Goal: Task Accomplishment & Management: Manage account settings

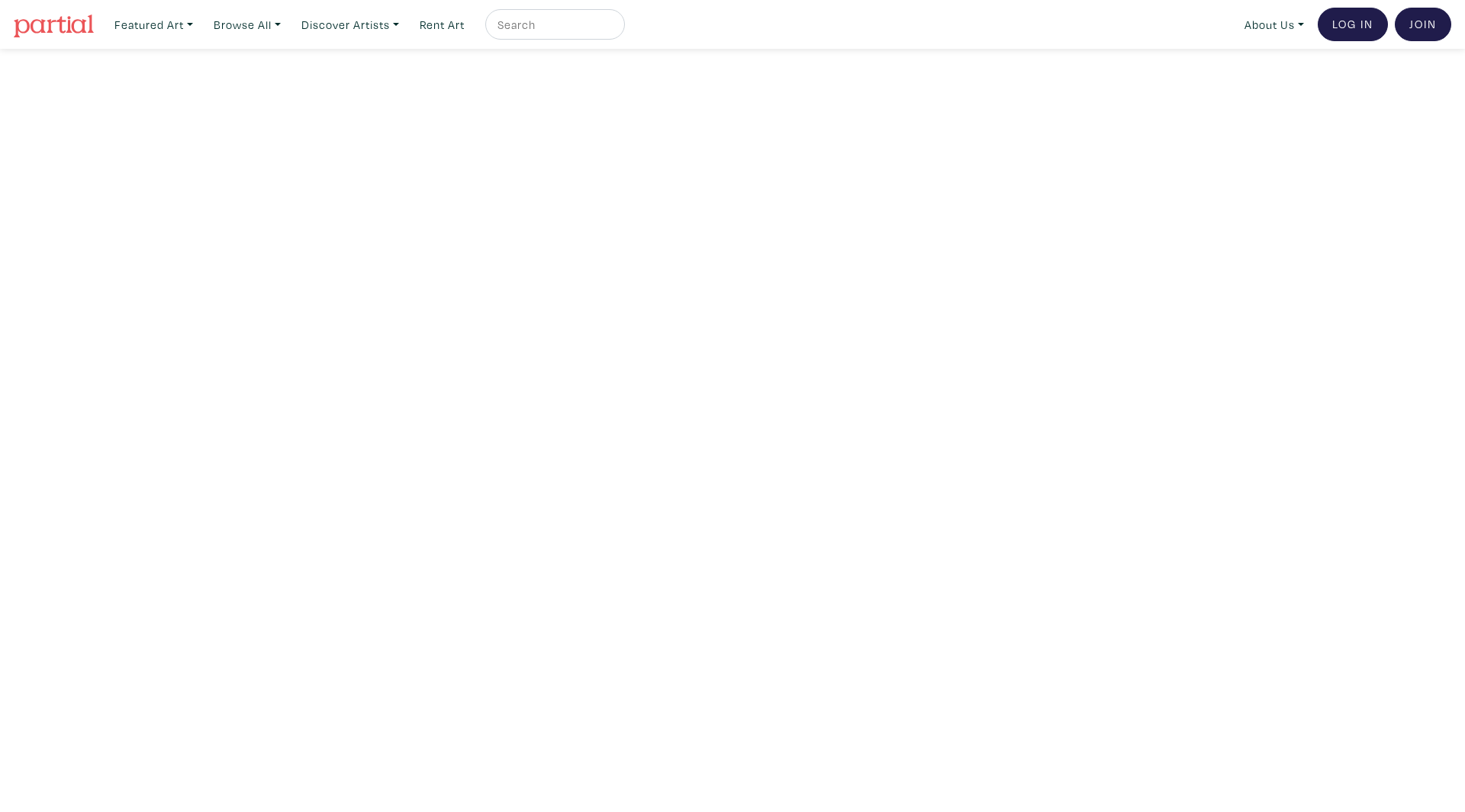
click at [554, 29] on input "text" at bounding box center [553, 25] width 115 height 19
click at [274, 25] on link "Browse All" at bounding box center [247, 25] width 81 height 32
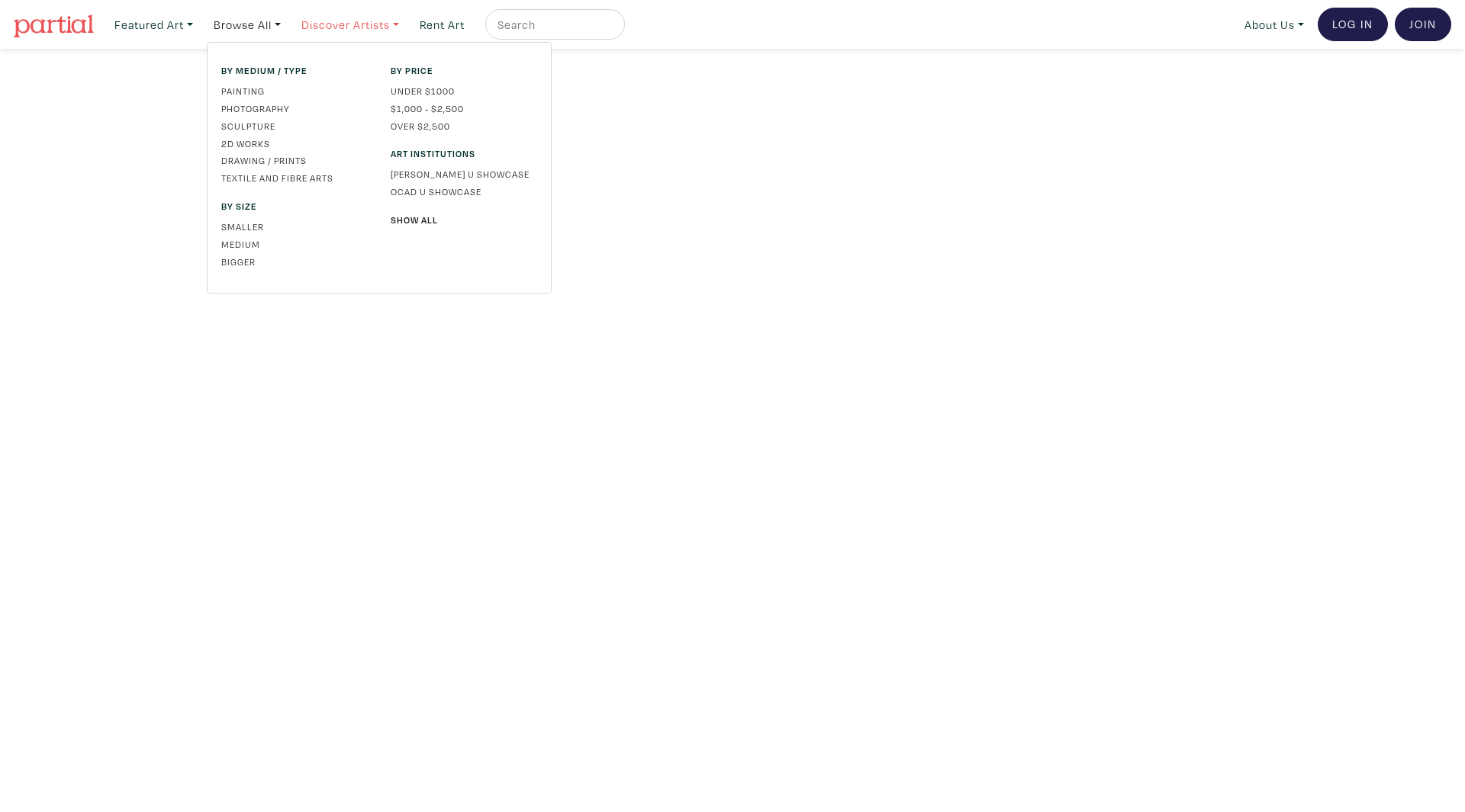
click at [326, 14] on link "Discover Artists" at bounding box center [350, 25] width 112 height 32
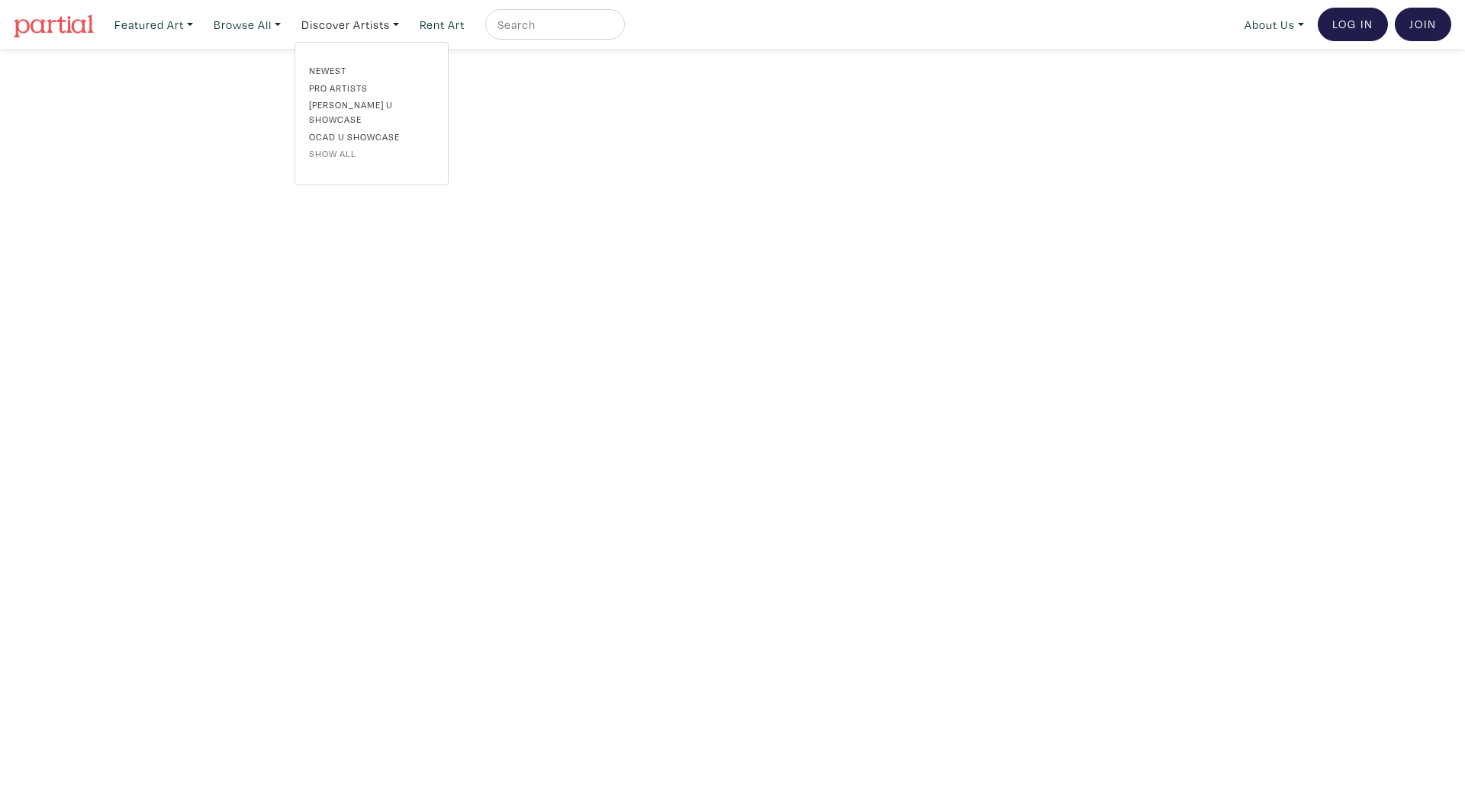
click at [338, 146] on link "Show all" at bounding box center [371, 153] width 125 height 14
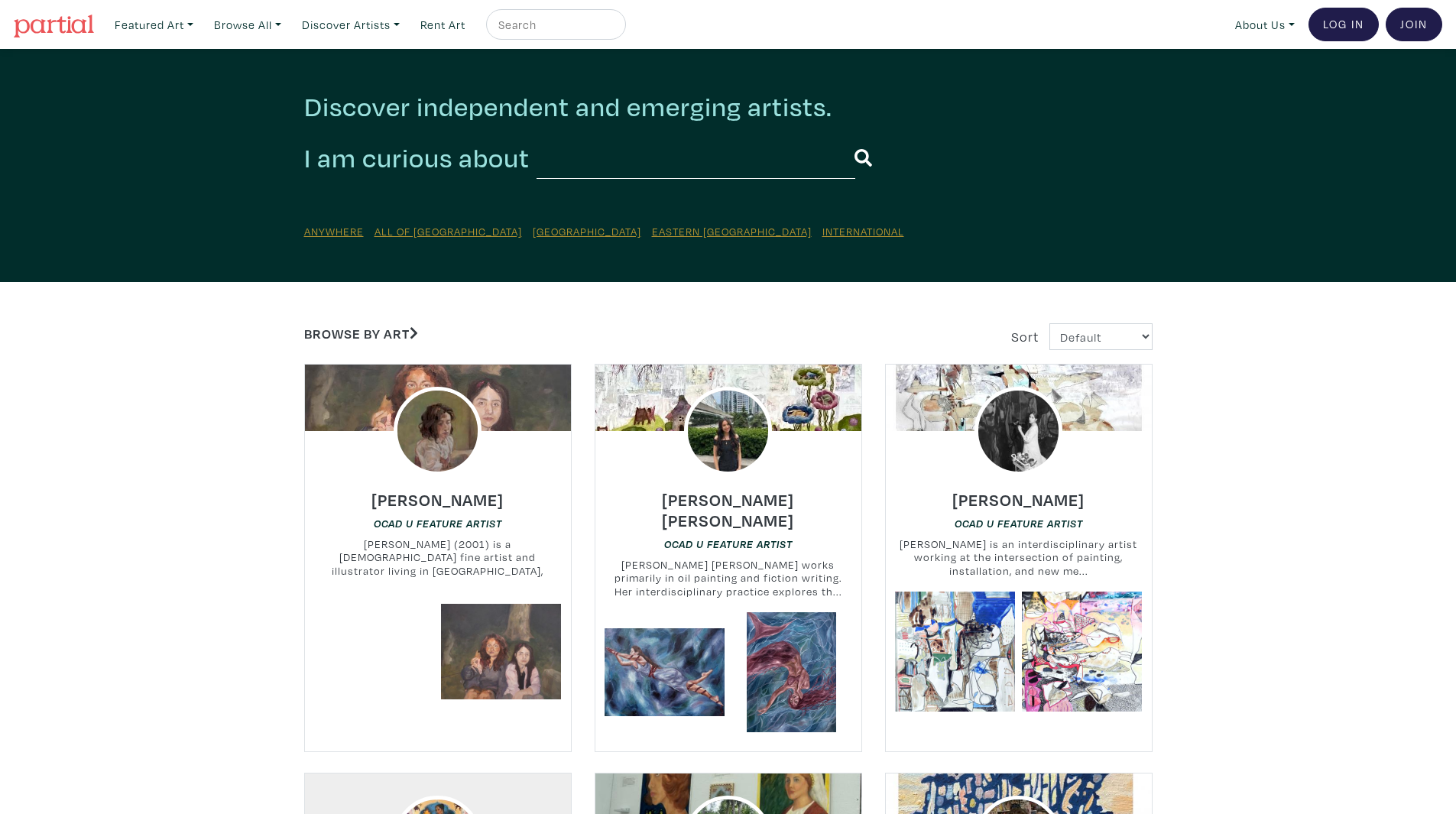
drag, startPoint x: 727, startPoint y: 151, endPoint x: 716, endPoint y: 177, distance: 28.2
click at [727, 151] on input "text" at bounding box center [696, 158] width 319 height 42
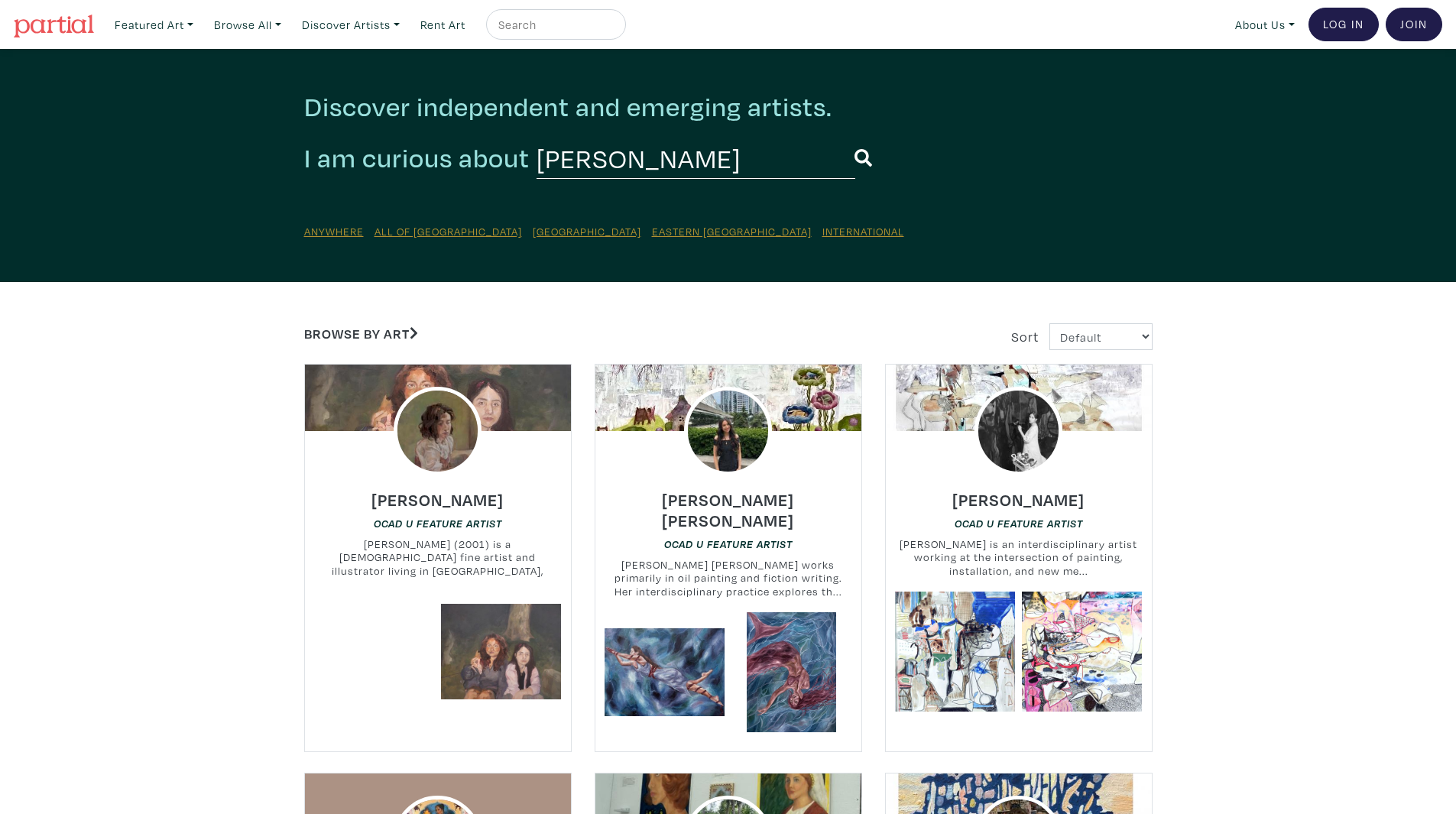
type input "michaela"
click at [357, 646] on link at bounding box center [374, 652] width 120 height 120
click at [854, 156] on icon "submit" at bounding box center [863, 157] width 18 height 18
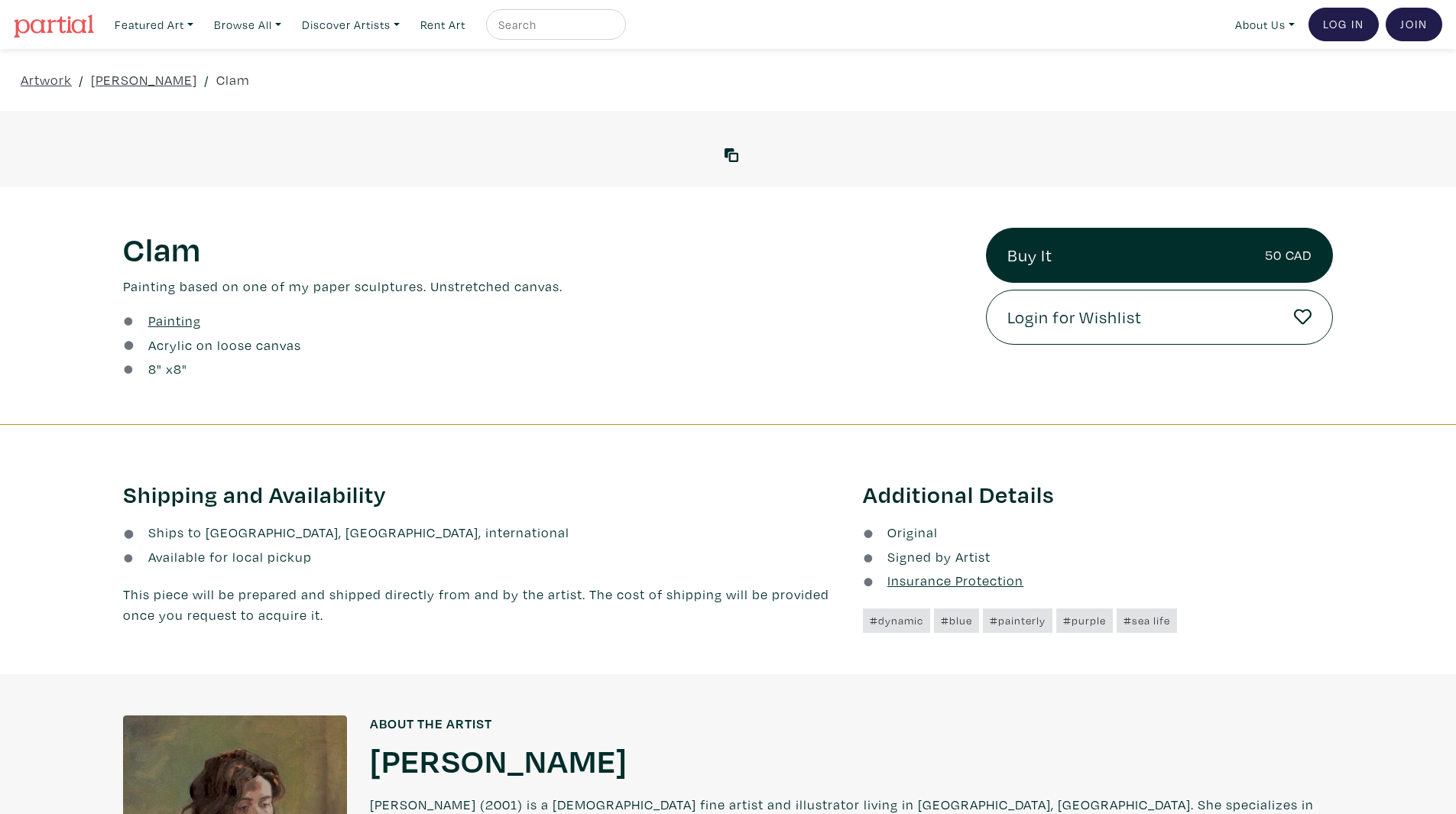
click at [713, 132] on div at bounding box center [728, 149] width 1456 height 35
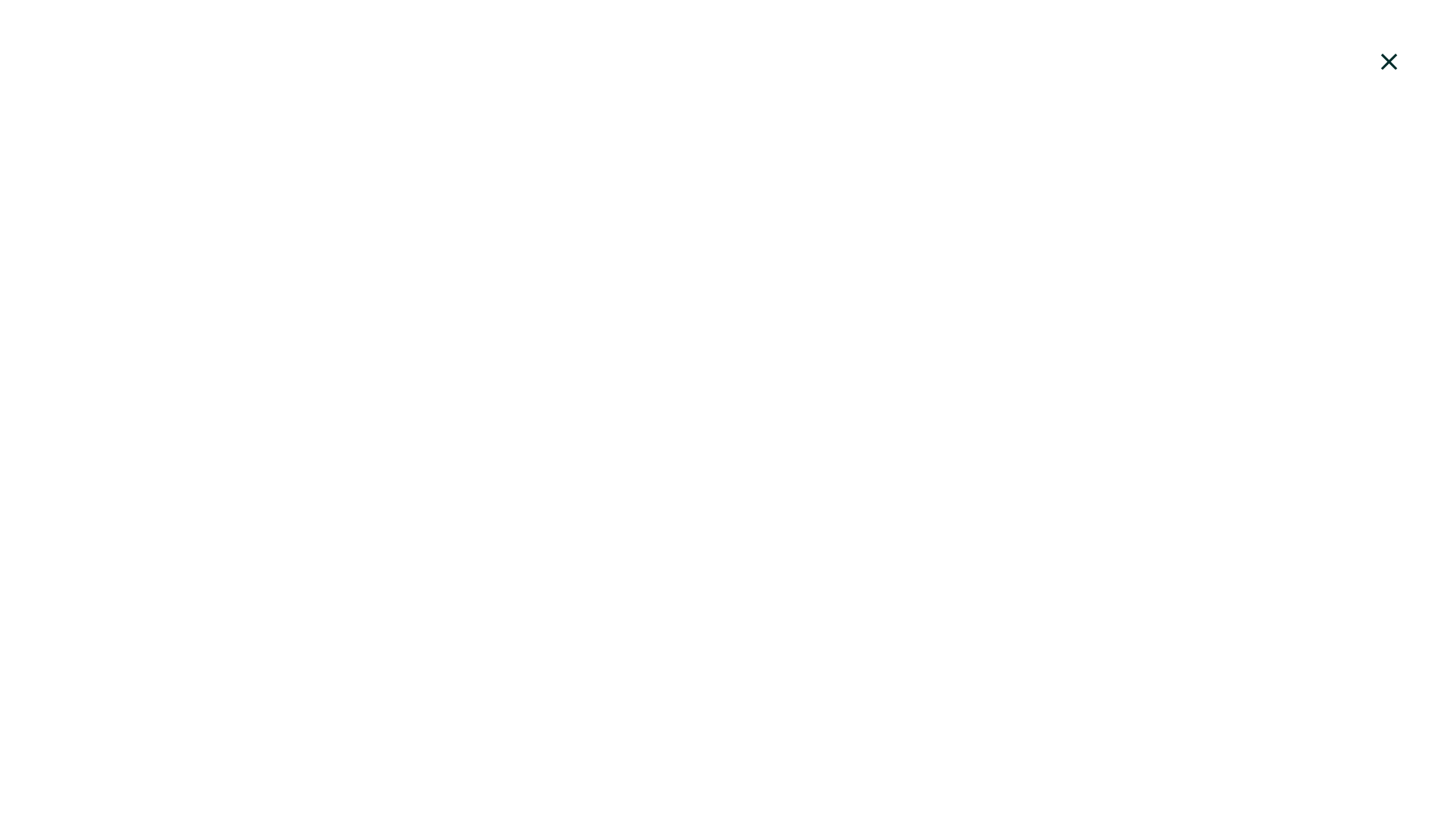
click at [401, 345] on div "View with WallSpacer AR" at bounding box center [728, 407] width 1456 height 814
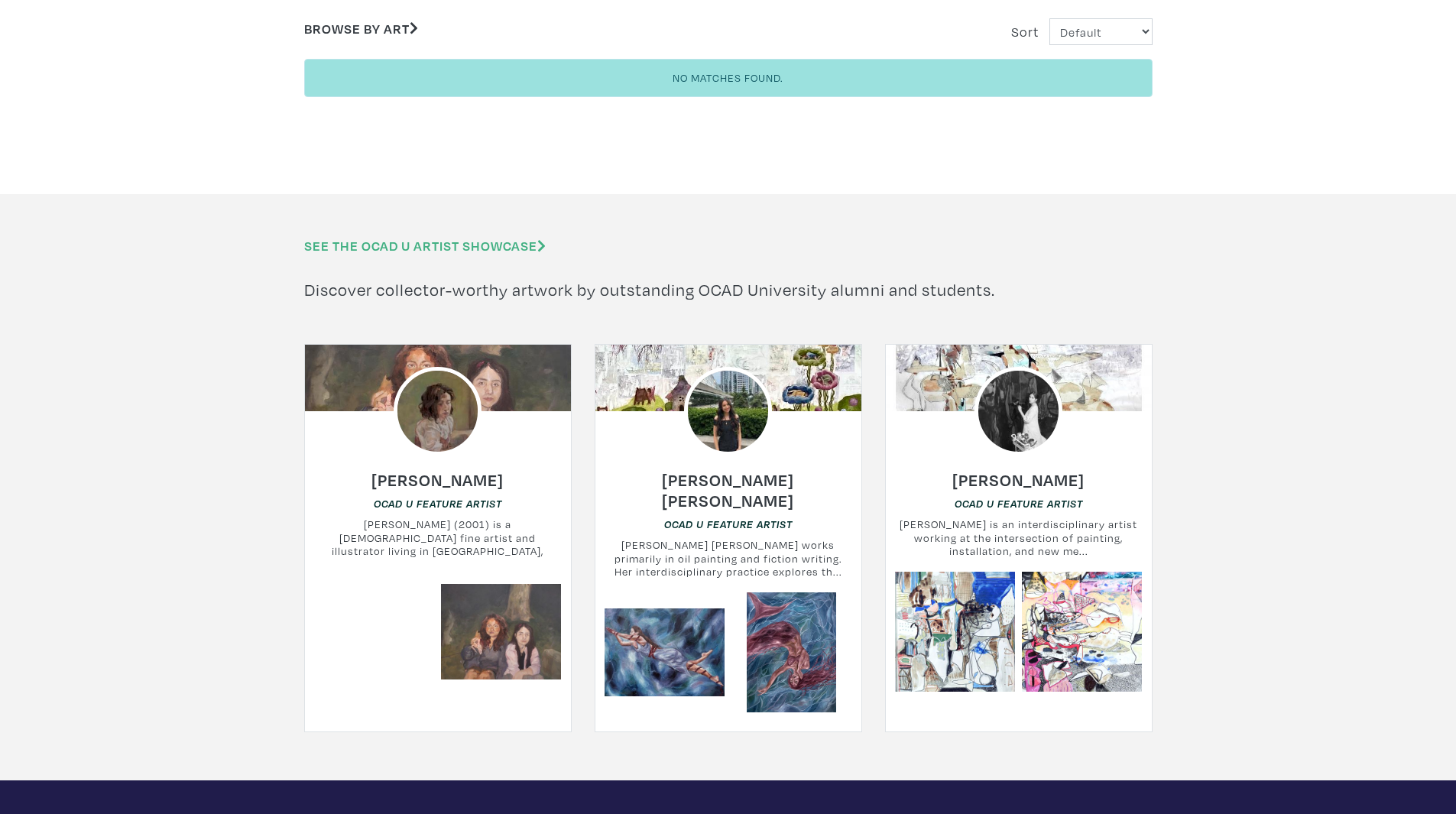
scroll to position [306, 0]
click at [445, 486] on h6 "[PERSON_NAME]" at bounding box center [438, 479] width 133 height 21
click at [449, 240] on link "See the OCAD U Artist Showcase" at bounding box center [424, 245] width 241 height 18
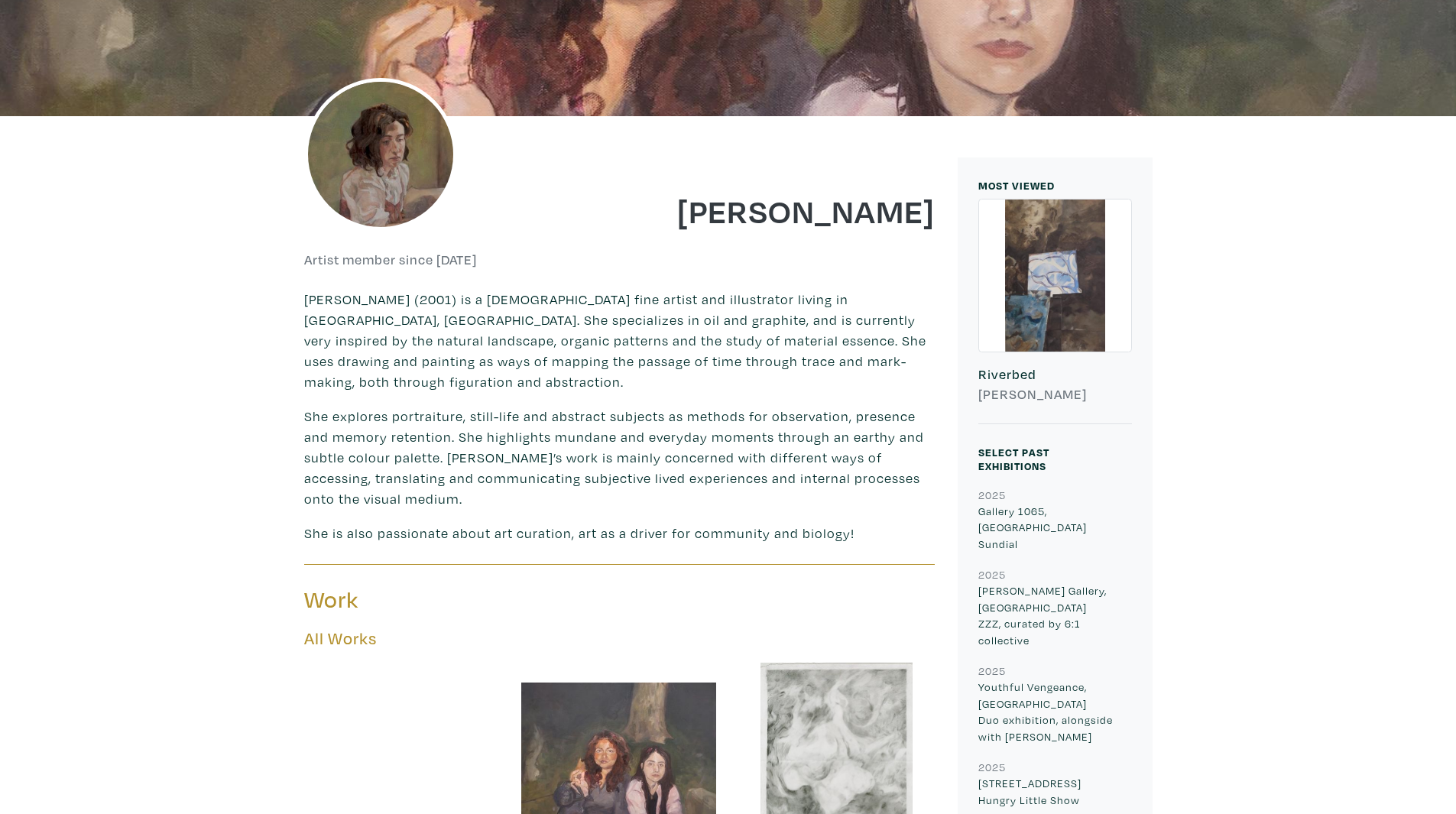
scroll to position [153, 0]
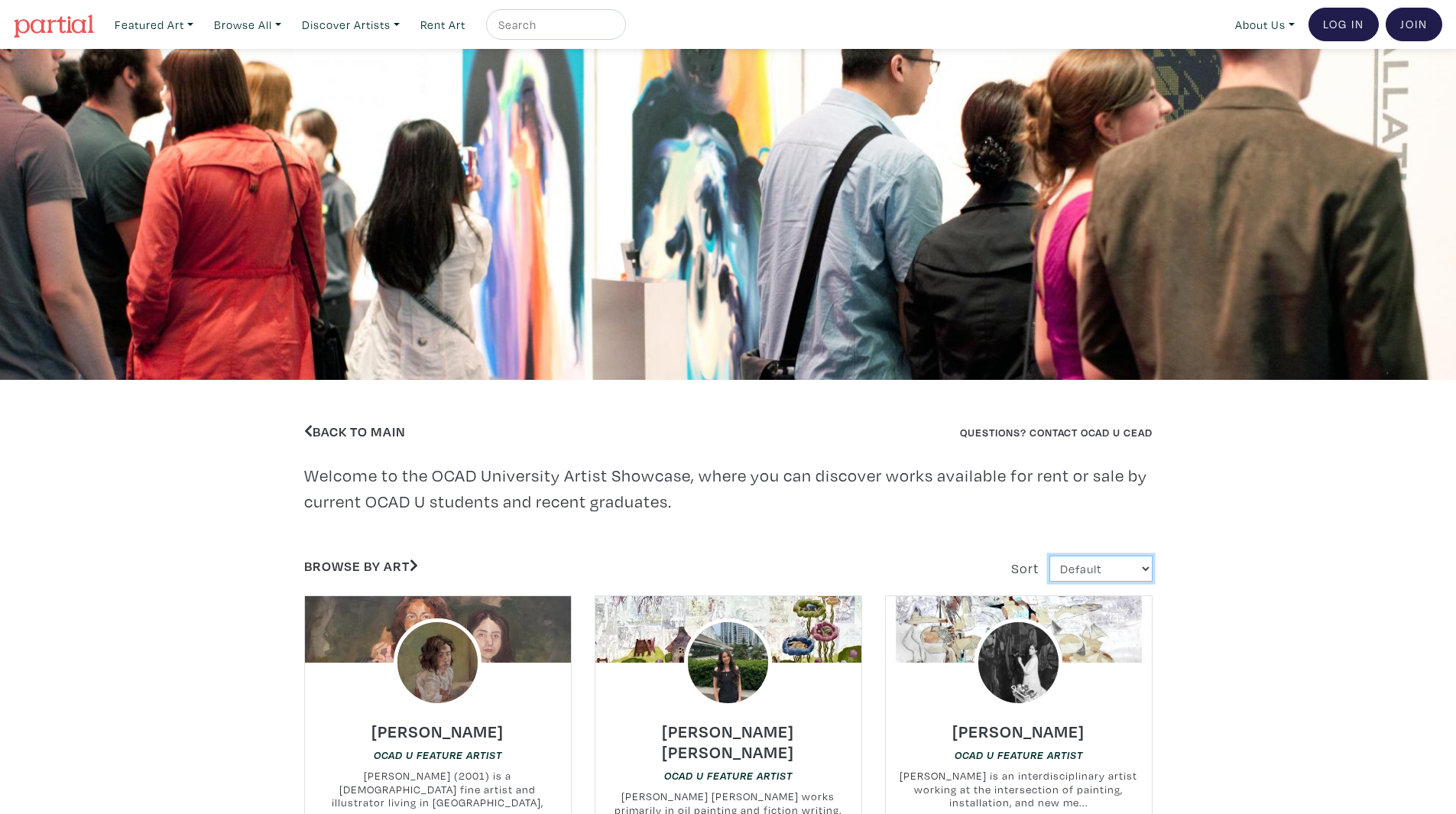
click at [1123, 580] on select "Default Most Viewed Newest A-Z Z-A" at bounding box center [1101, 569] width 103 height 27
select select "users_id"
click at [1049, 556] on select "Default Most Viewed Newest A-Z Z-A" at bounding box center [1101, 569] width 103 height 27
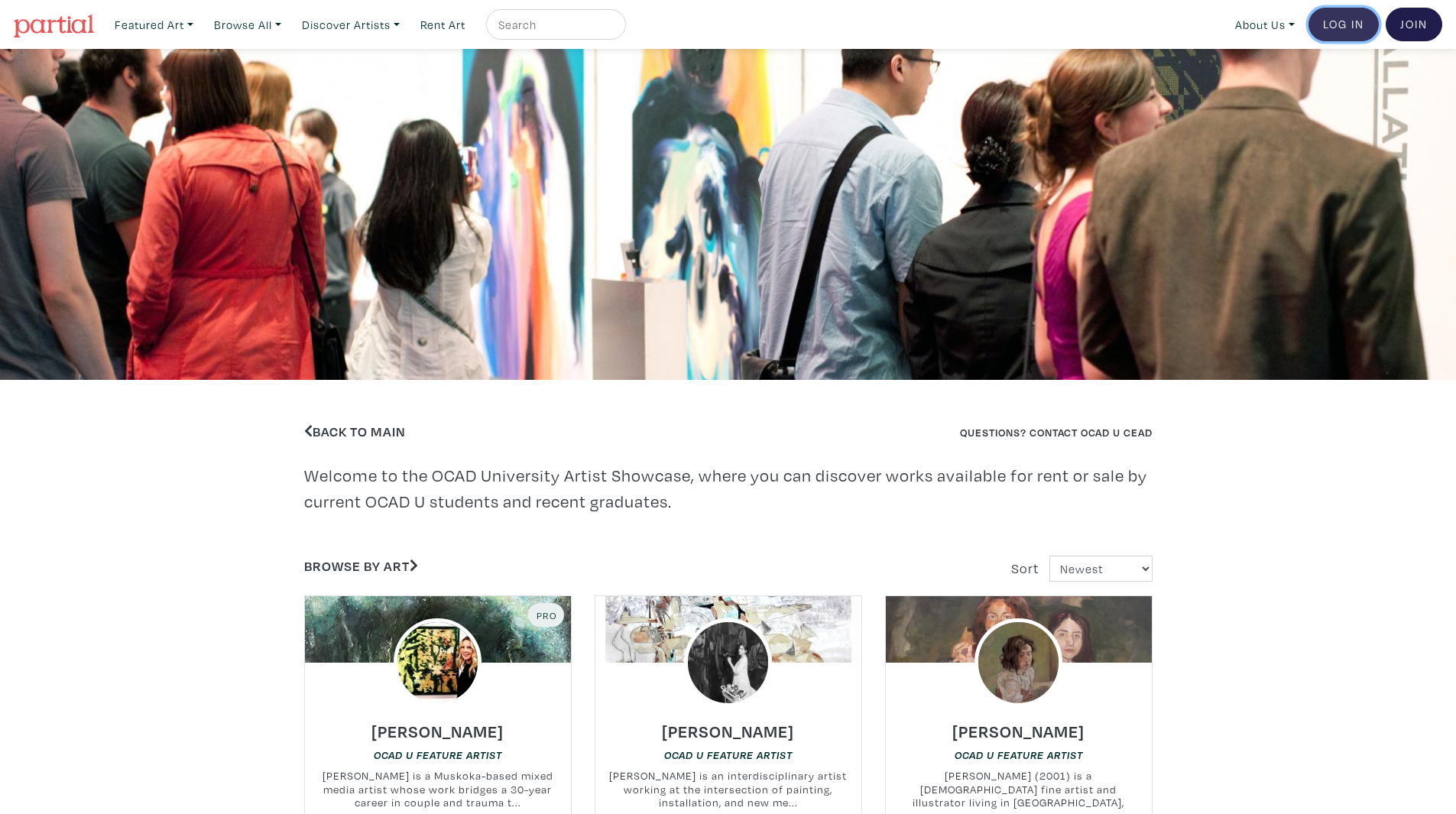
click at [1344, 24] on link "Log In" at bounding box center [1343, 25] width 70 height 34
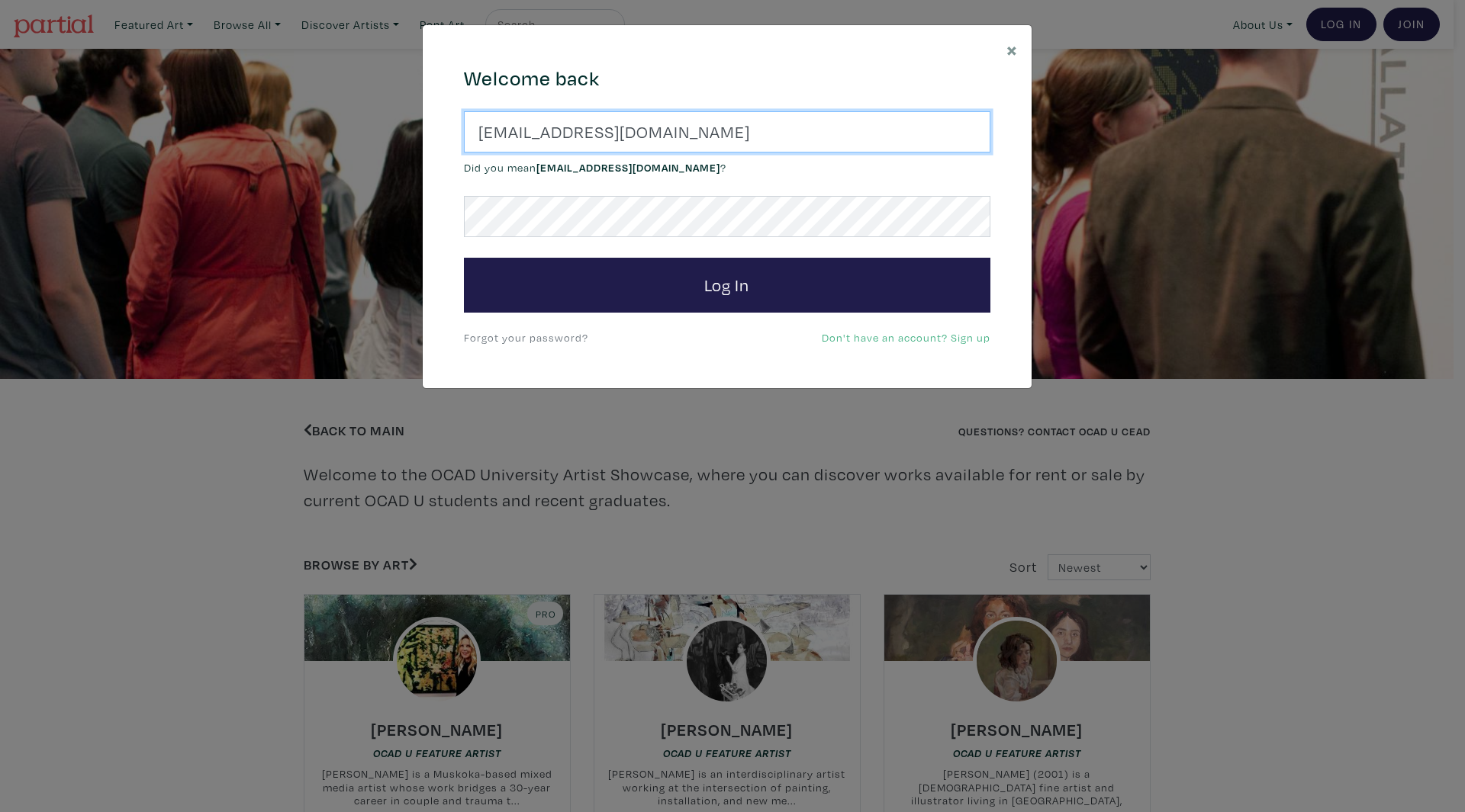
click at [773, 128] on input "artist@doe.com" at bounding box center [727, 132] width 526 height 42
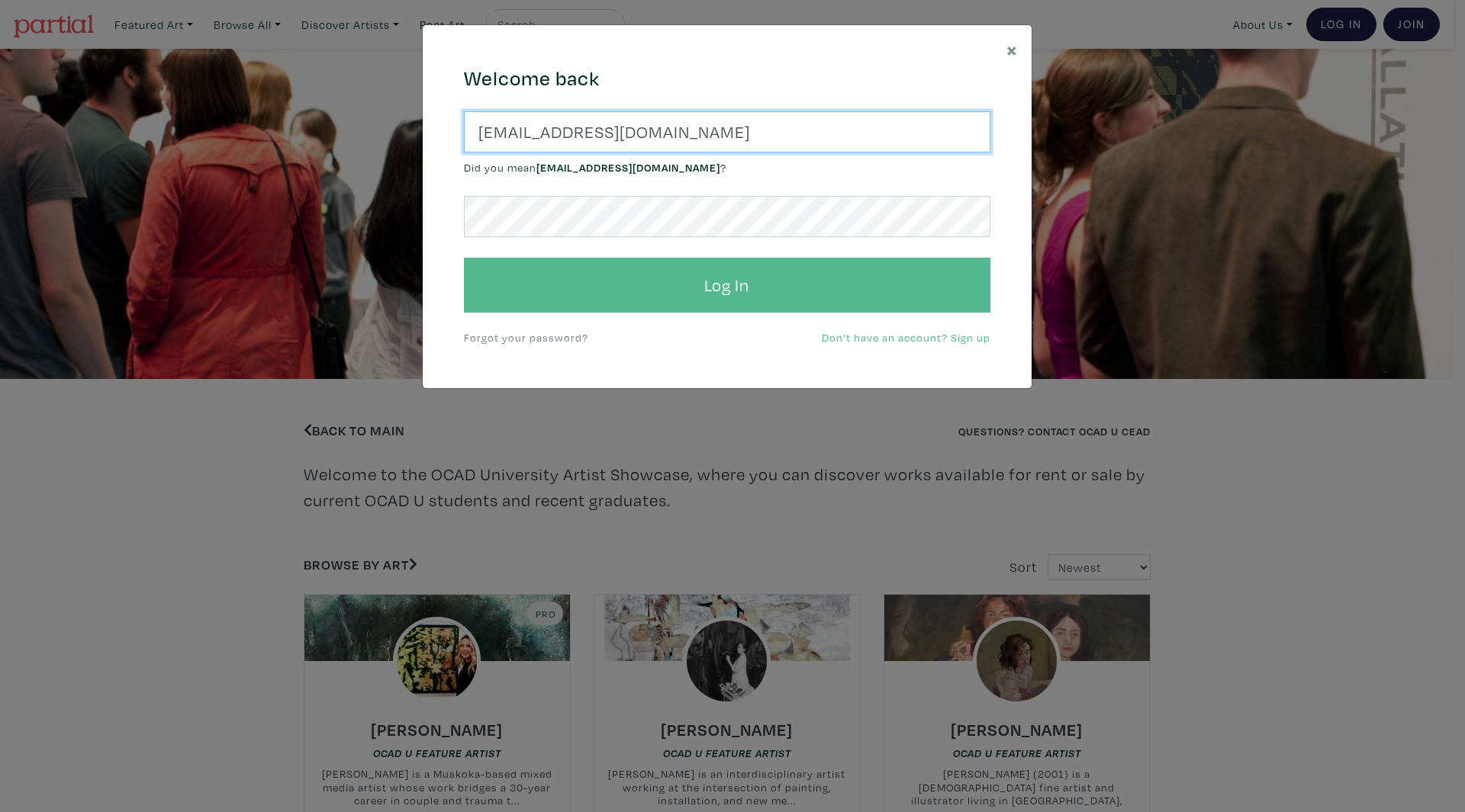
paste input "jmontesdeocaart@gmail"
type input "jmontesdeocaart@gmail.com"
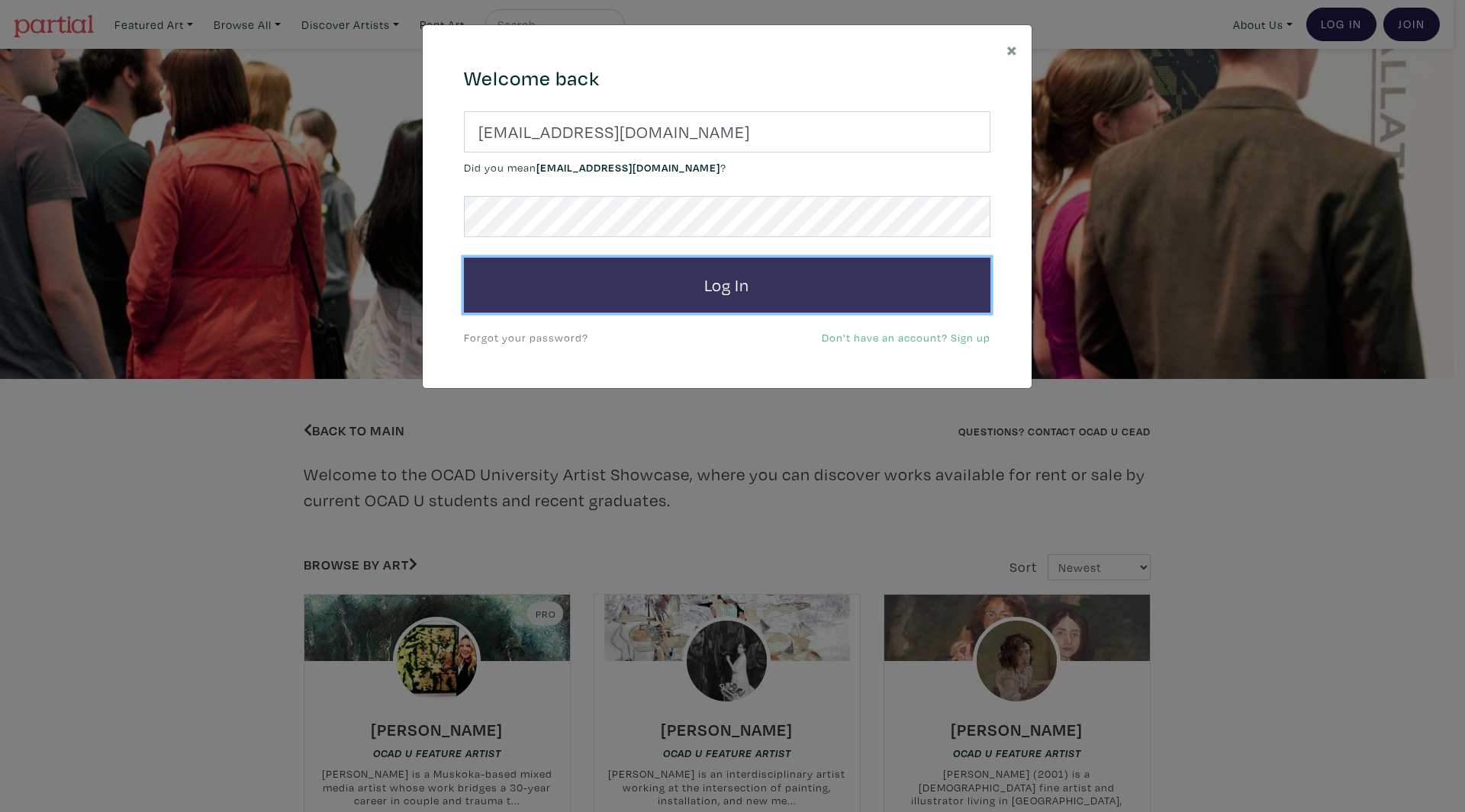
click at [858, 285] on button "Log In" at bounding box center [727, 285] width 526 height 55
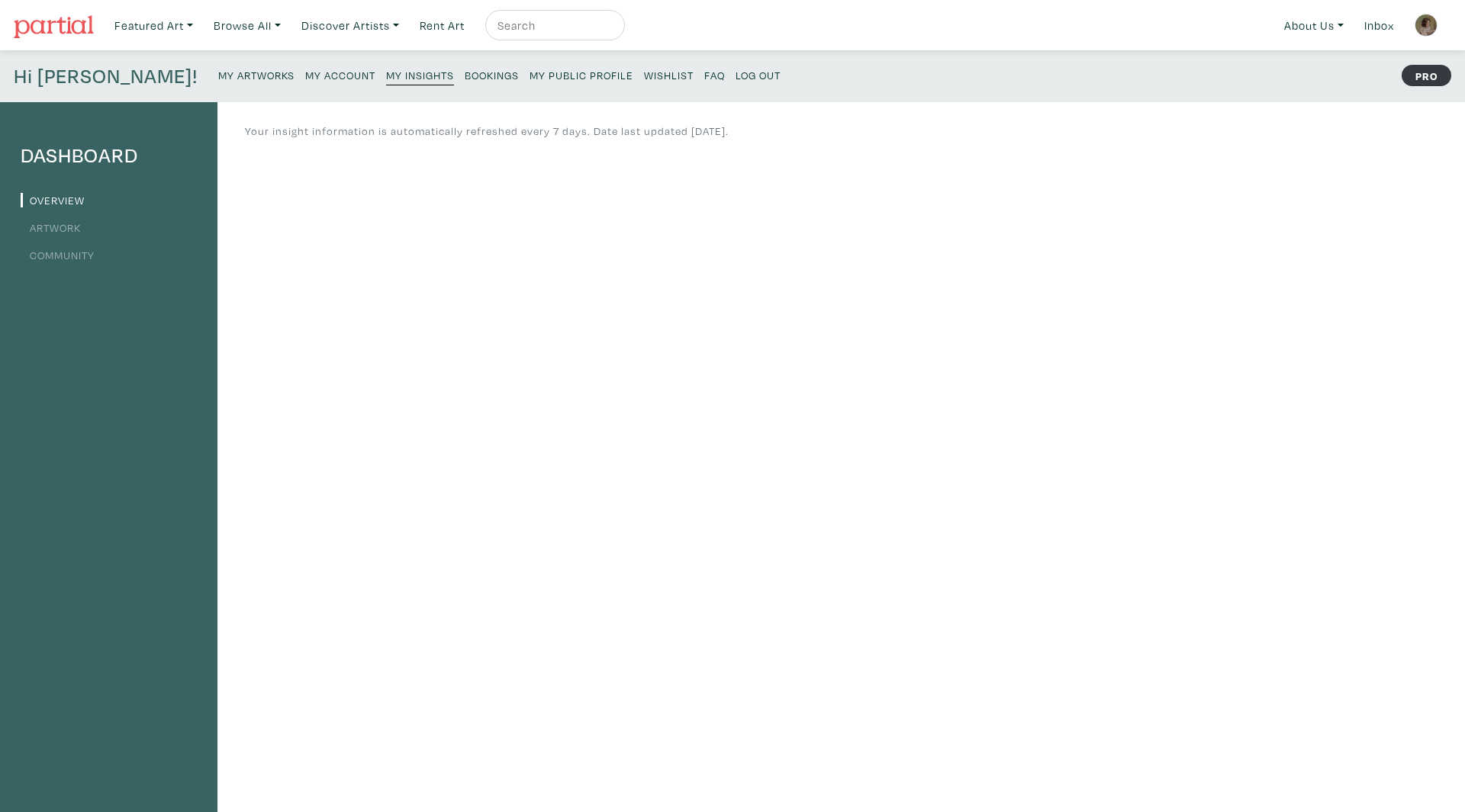
click at [218, 75] on small "My Artworks" at bounding box center [256, 75] width 76 height 15
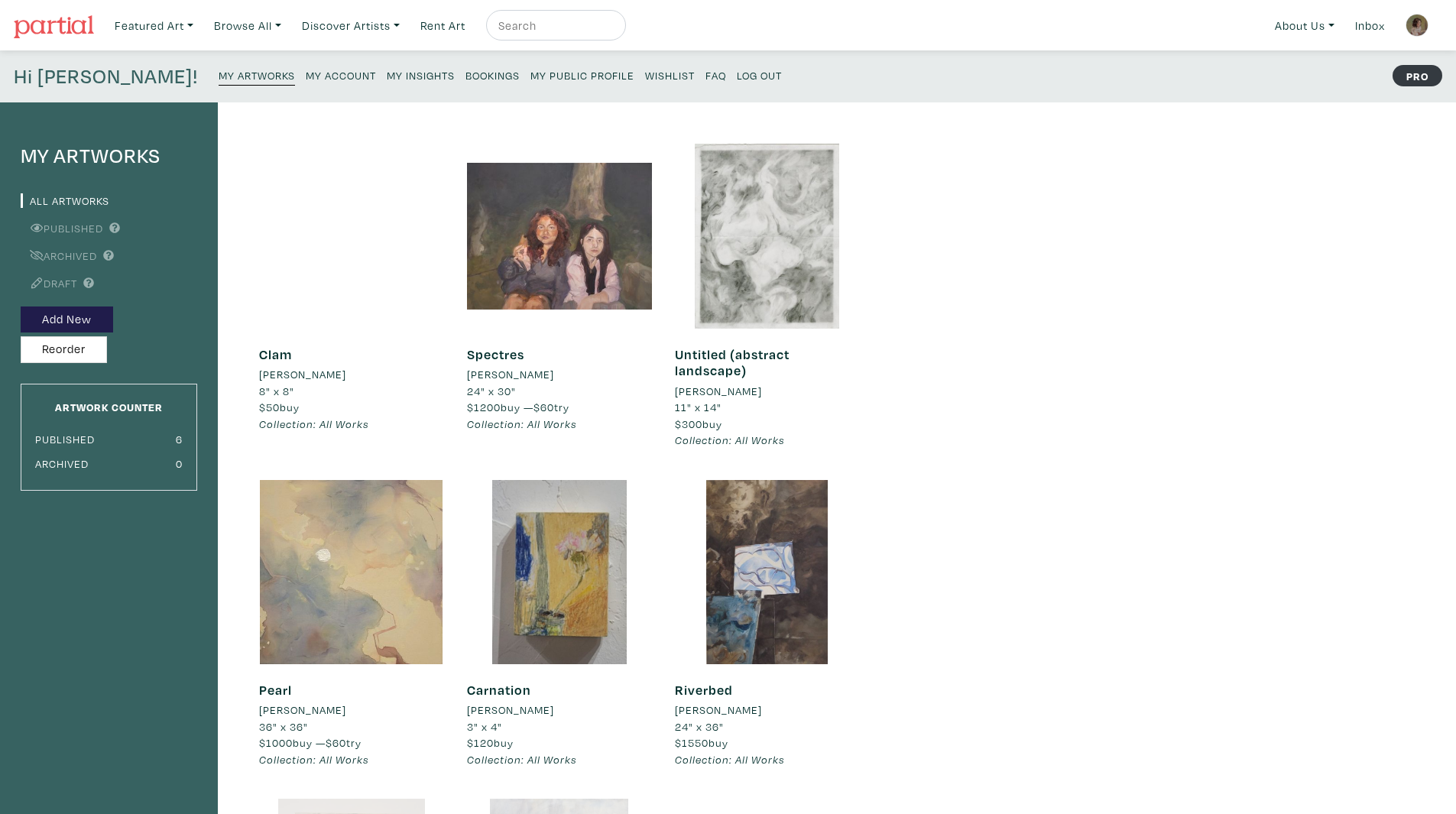
click at [327, 230] on div at bounding box center [351, 236] width 185 height 185
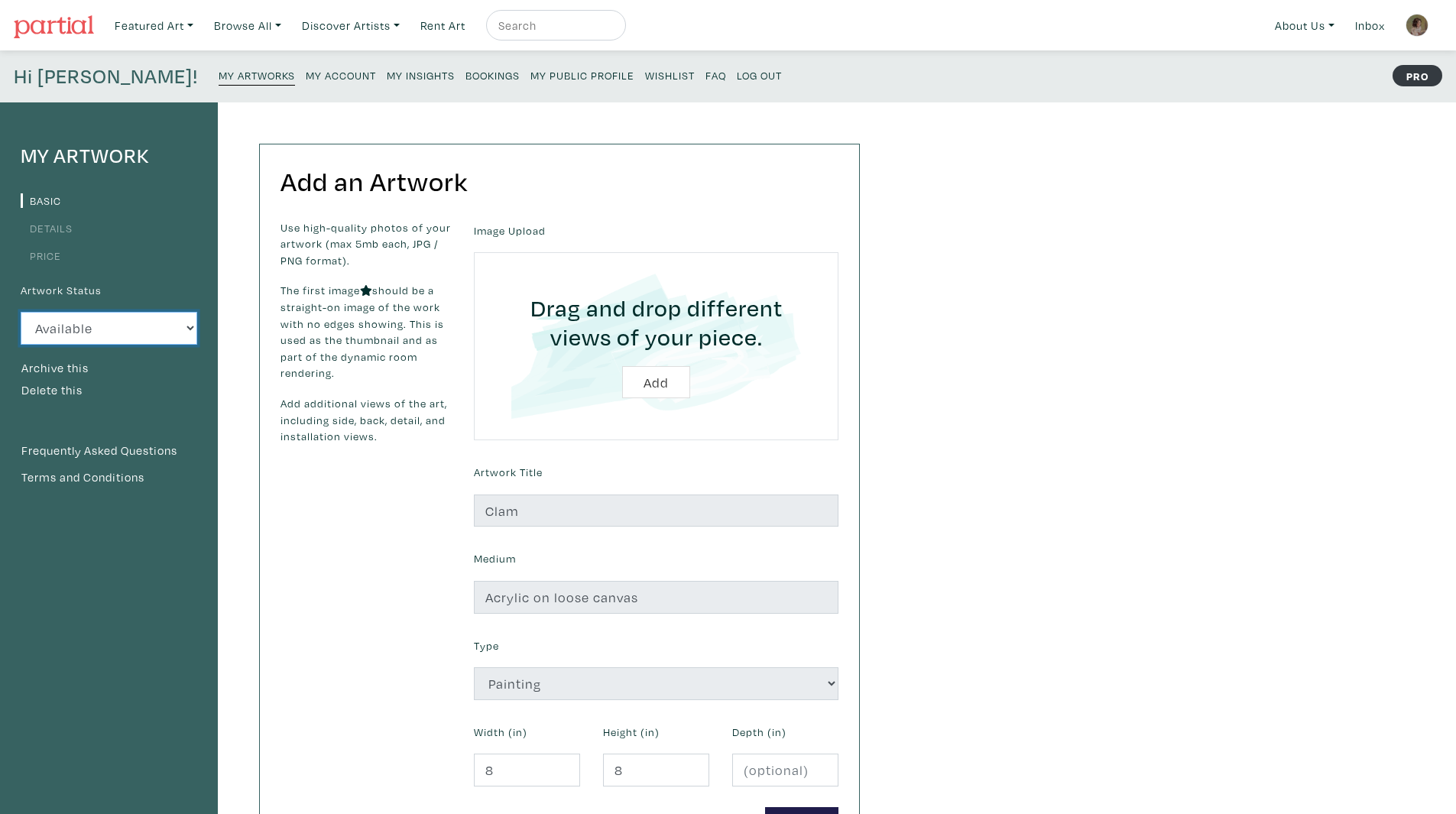
click at [136, 325] on select "Available Sold Rented Unavailable (other reason)" at bounding box center [109, 328] width 176 height 33
click at [434, 315] on p "The first image should be a straight-on image of the work with no edges showing…" at bounding box center [365, 331] width 170 height 99
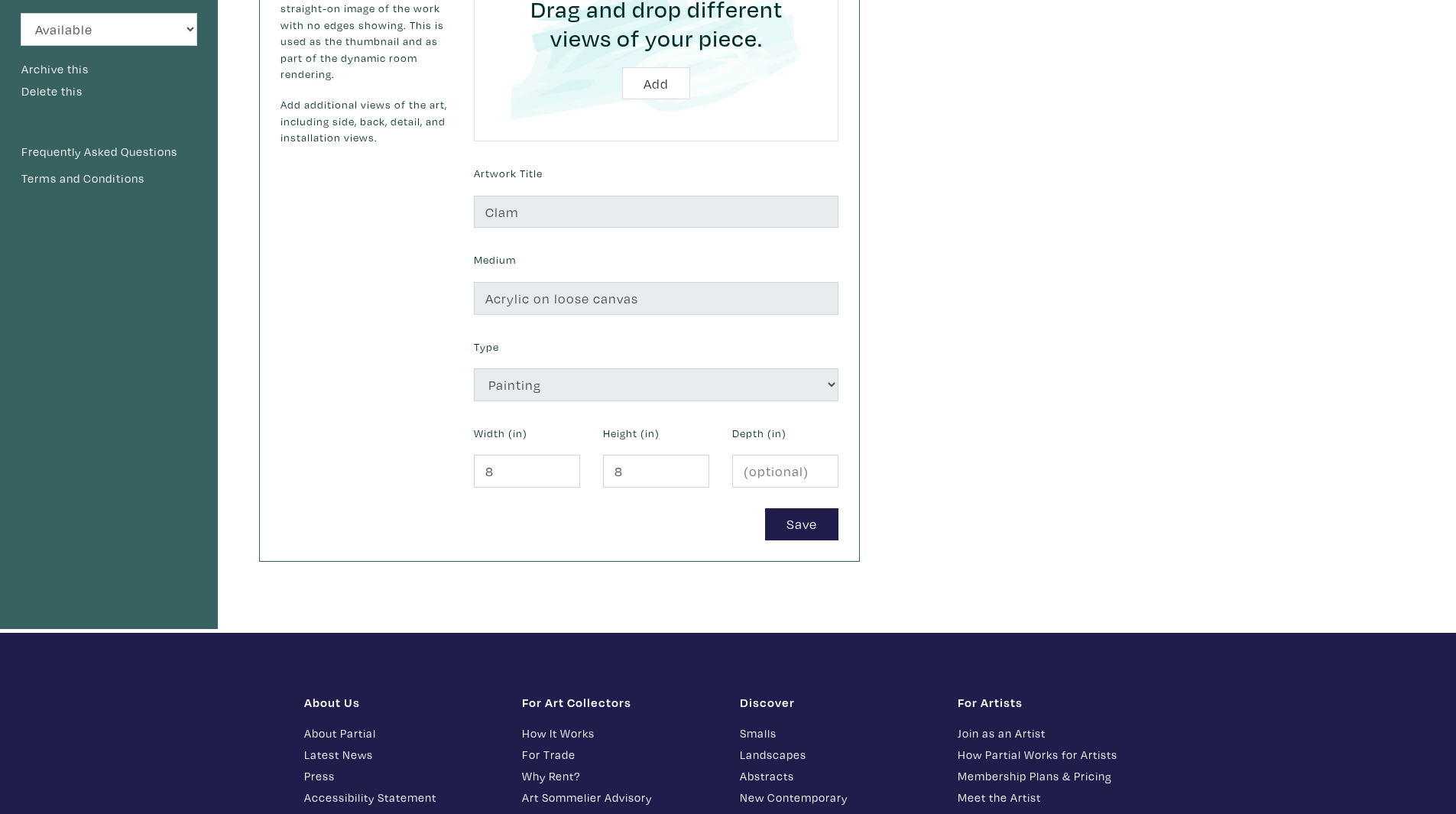
scroll to position [153, 0]
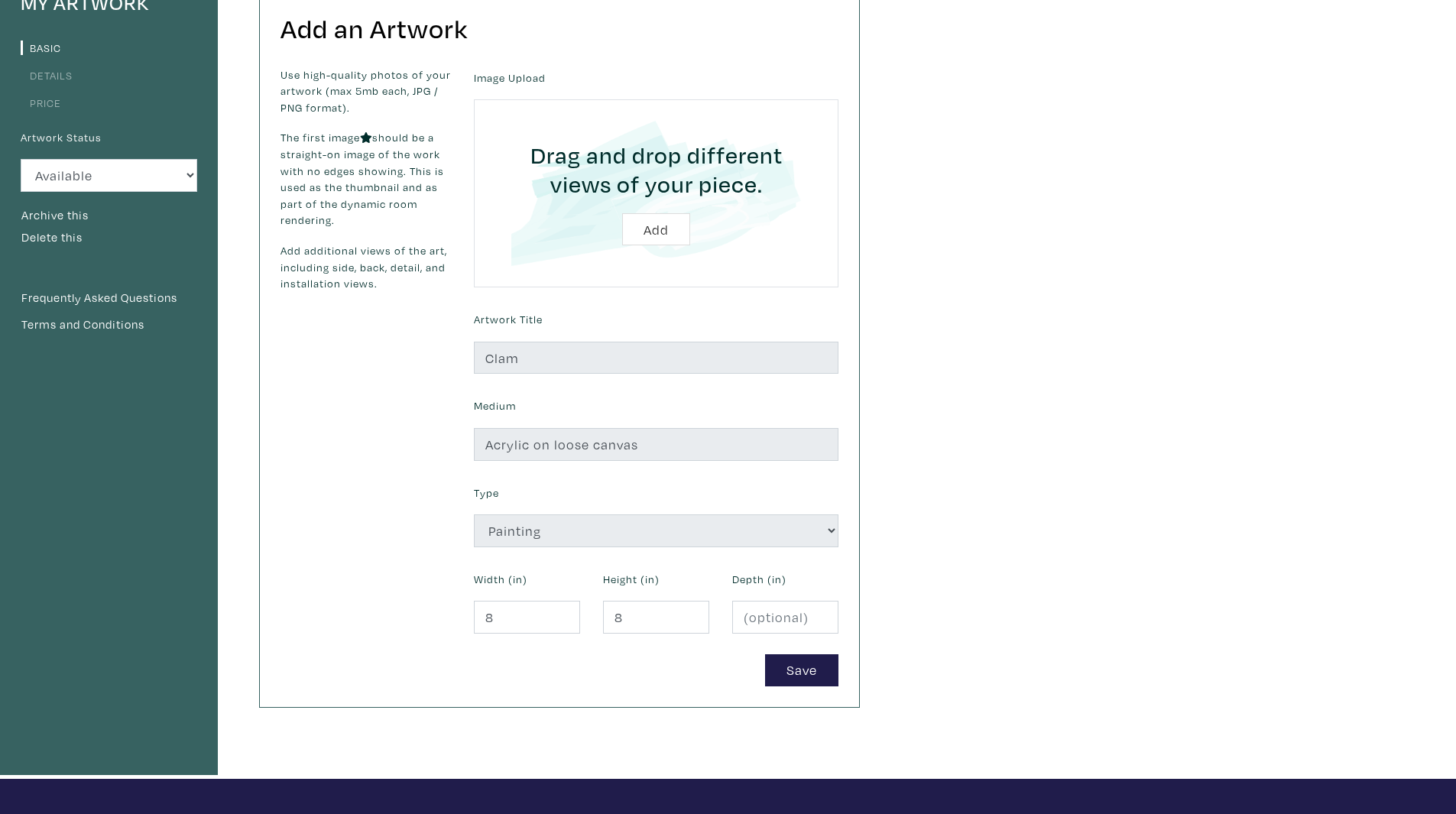
click at [55, 42] on link "Basic" at bounding box center [41, 48] width 41 height 15
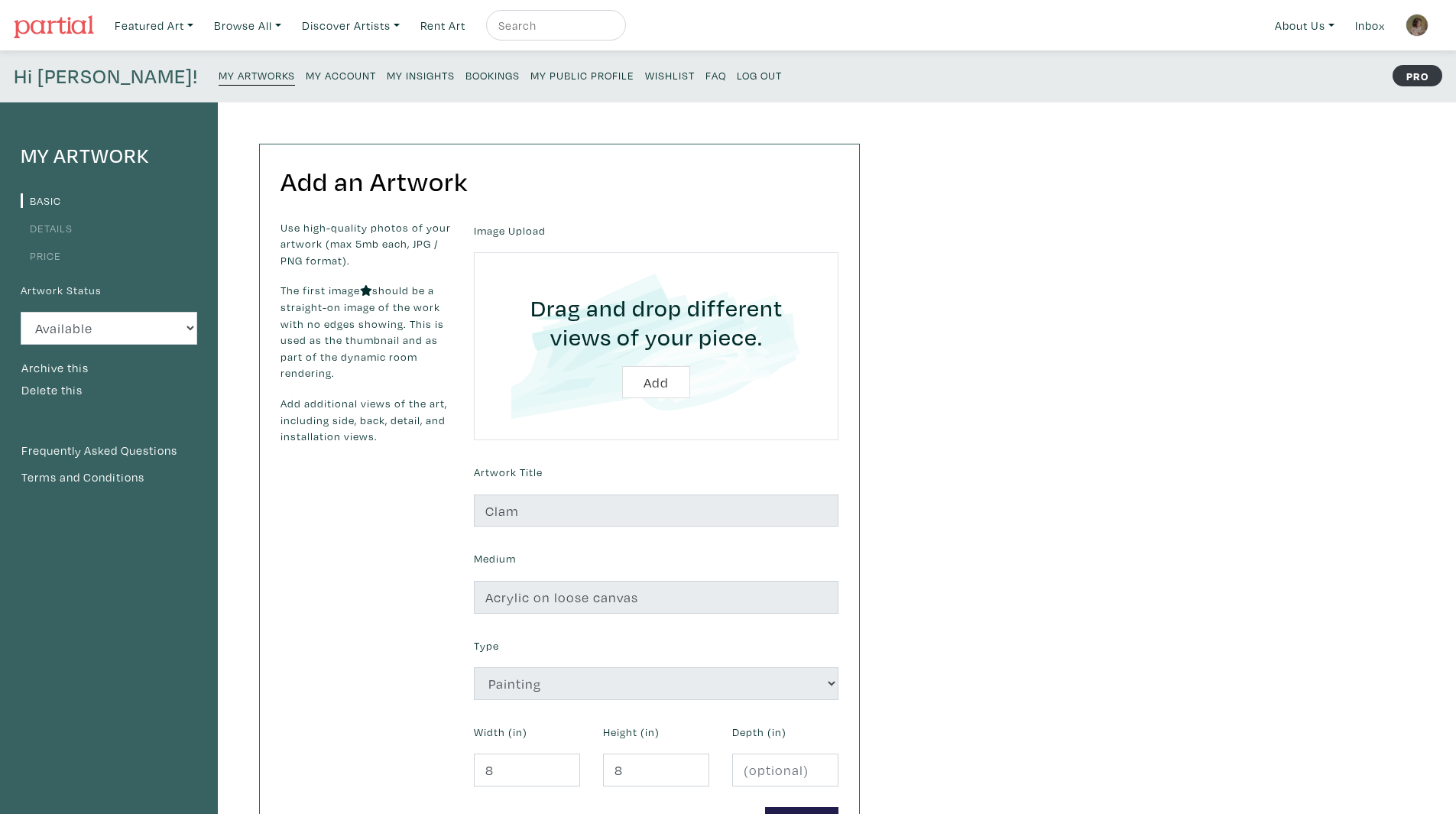
click at [219, 70] on small "My Artworks" at bounding box center [257, 75] width 76 height 15
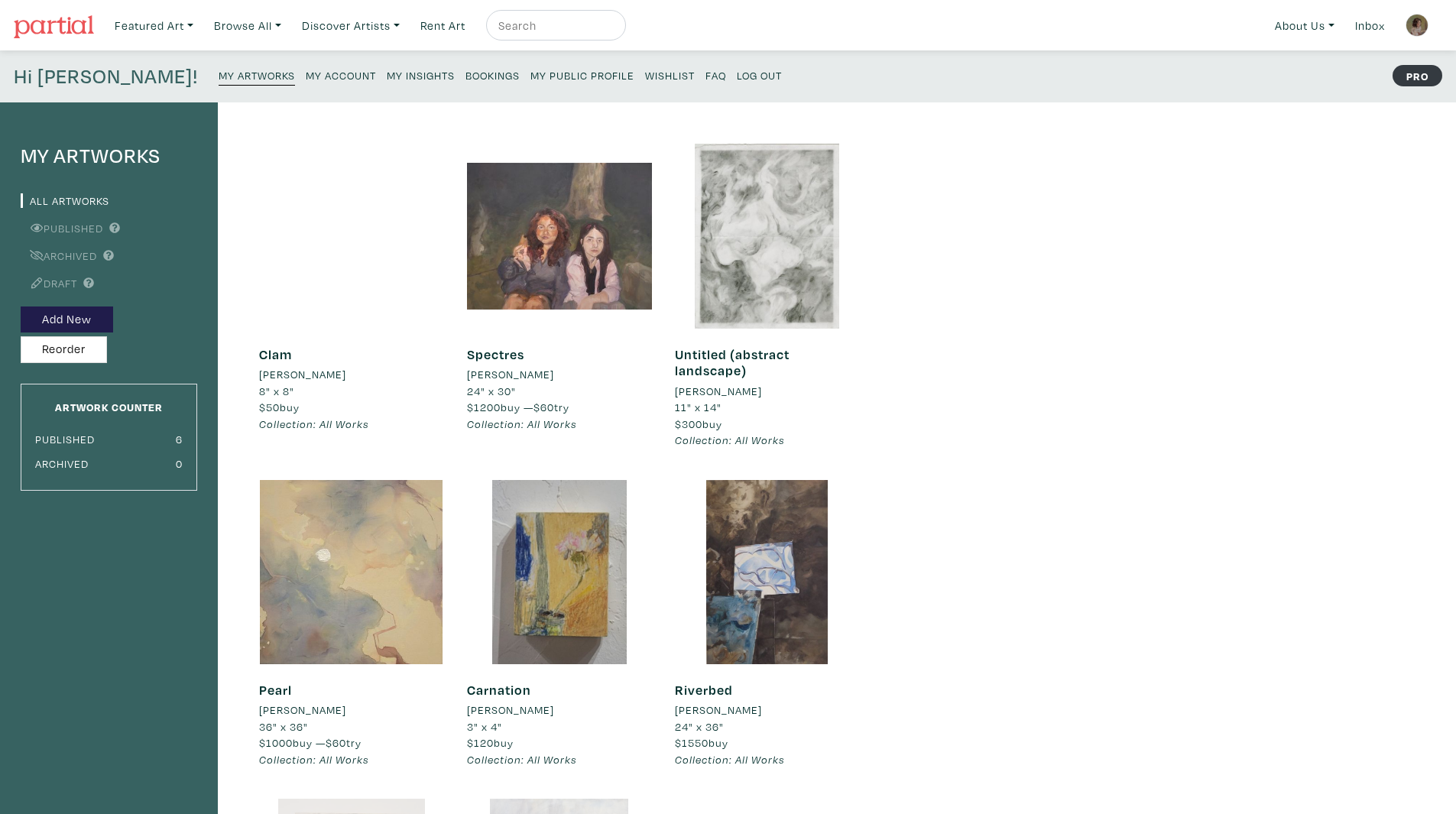
click at [342, 245] on div at bounding box center [351, 236] width 185 height 185
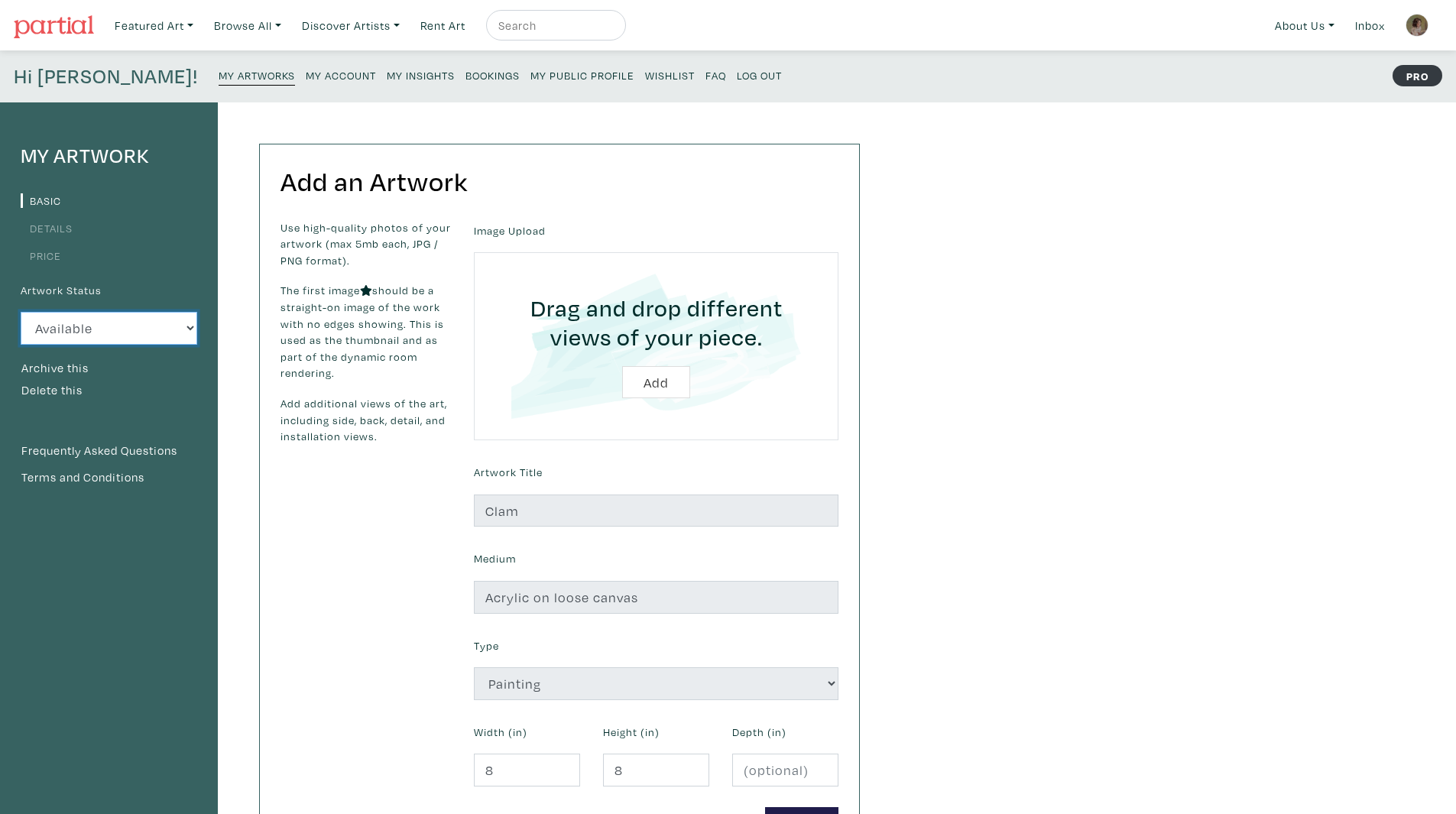
click at [141, 343] on select "Available Sold Rented Unavailable (other reason)" at bounding box center [109, 328] width 176 height 33
click at [152, 342] on select "Available Sold Rented Unavailable (other reason)" at bounding box center [109, 328] width 176 height 33
click at [189, 54] on div "Hi [PERSON_NAME]! My Artworks My Account My Insights Bookings My Public Profile…" at bounding box center [728, 76] width 1456 height 52
click at [219, 70] on link "My Artworks" at bounding box center [257, 75] width 76 height 22
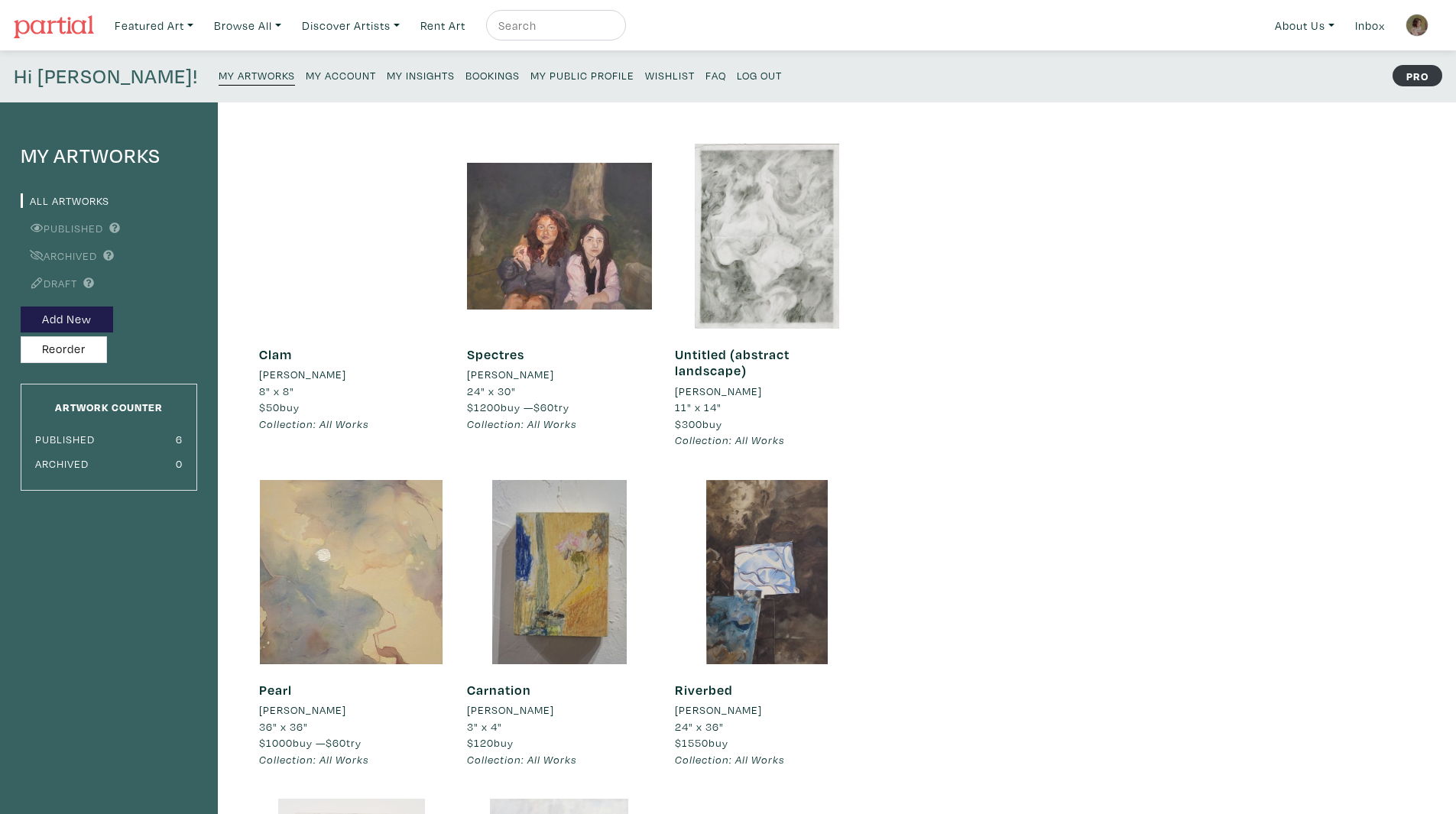
click at [49, 253] on link "Archived" at bounding box center [59, 255] width 76 height 15
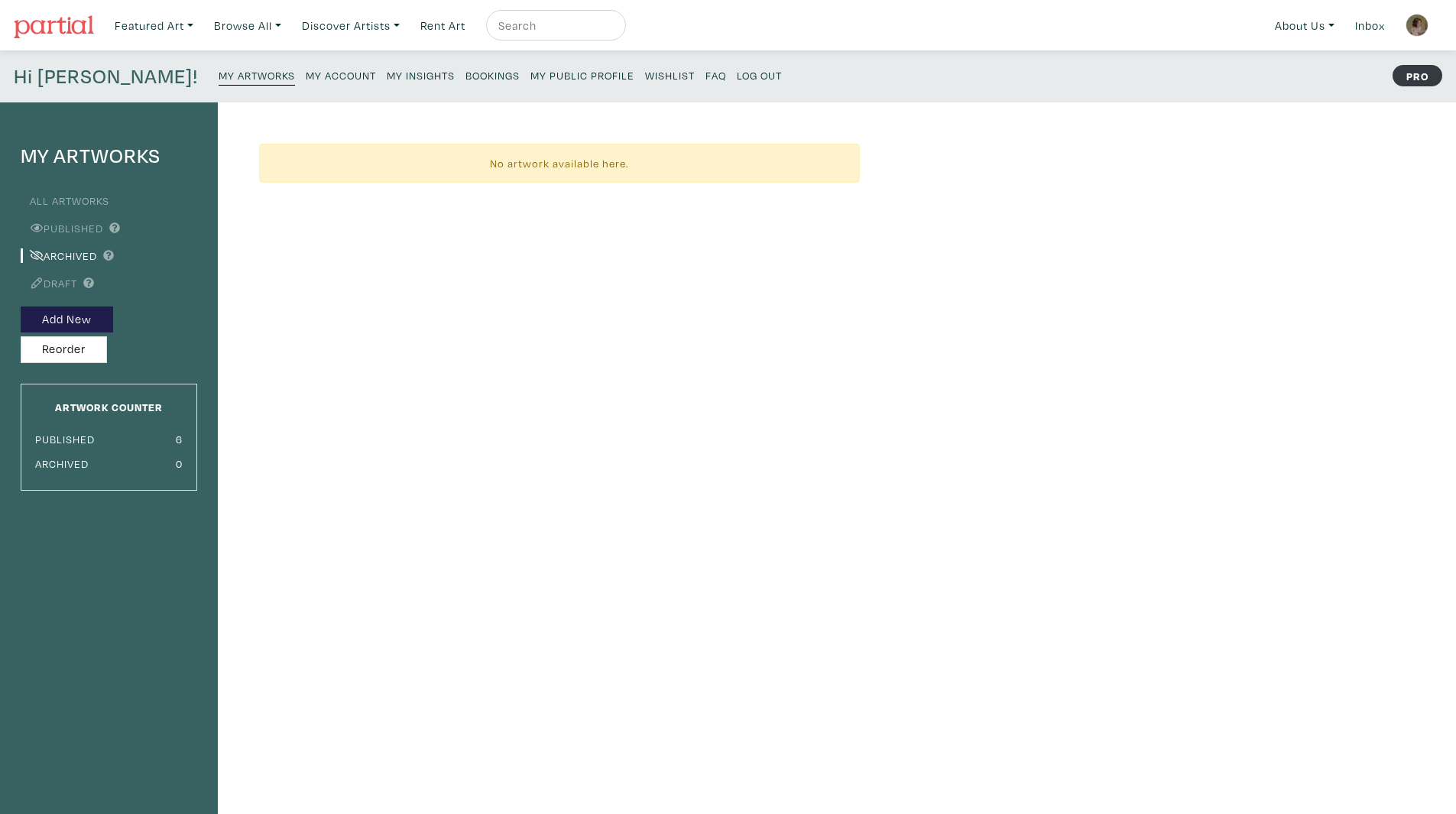
click at [74, 205] on link "All Artworks" at bounding box center [65, 200] width 89 height 15
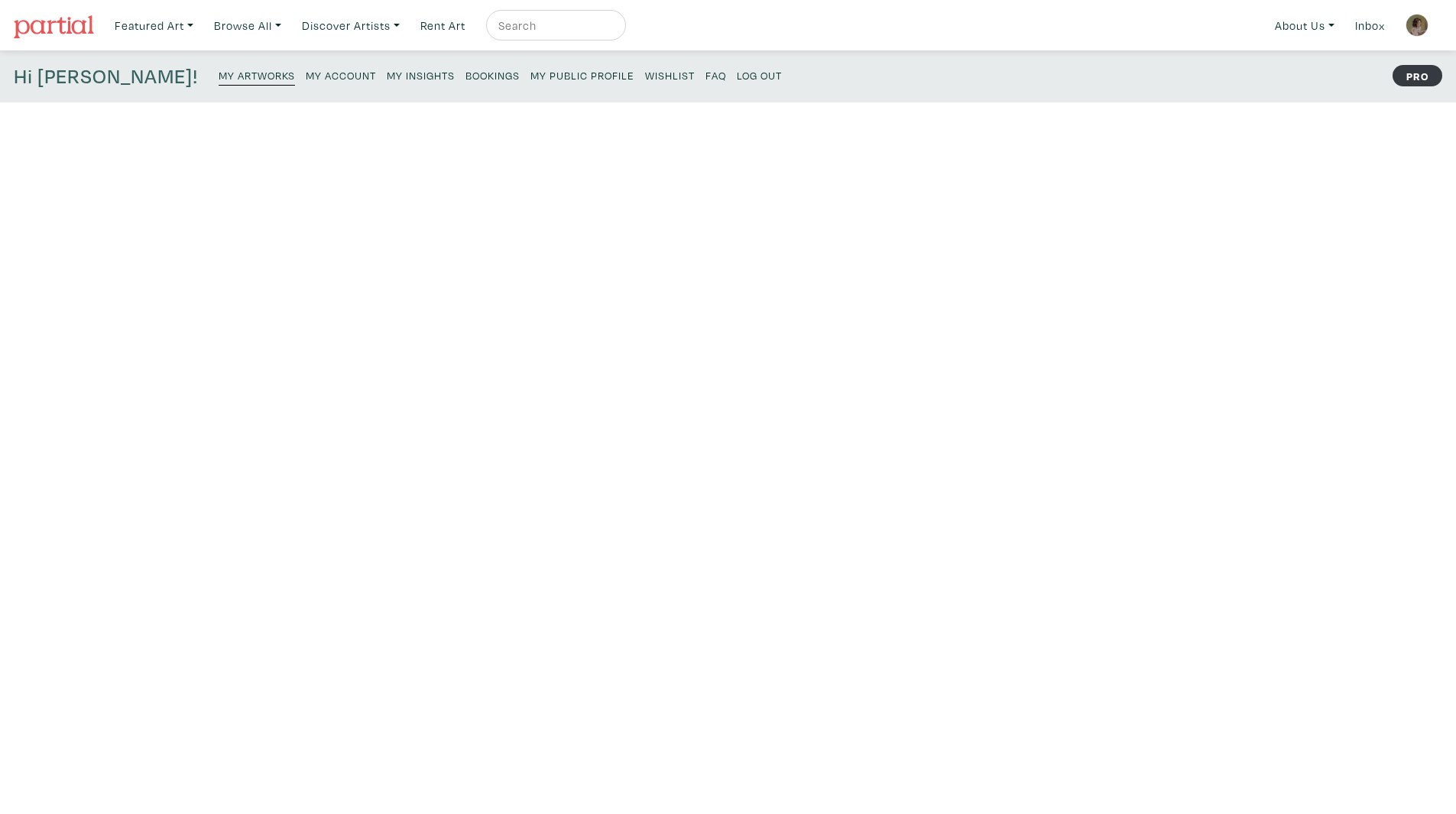
click at [76, 222] on link "Published" at bounding box center [62, 228] width 82 height 15
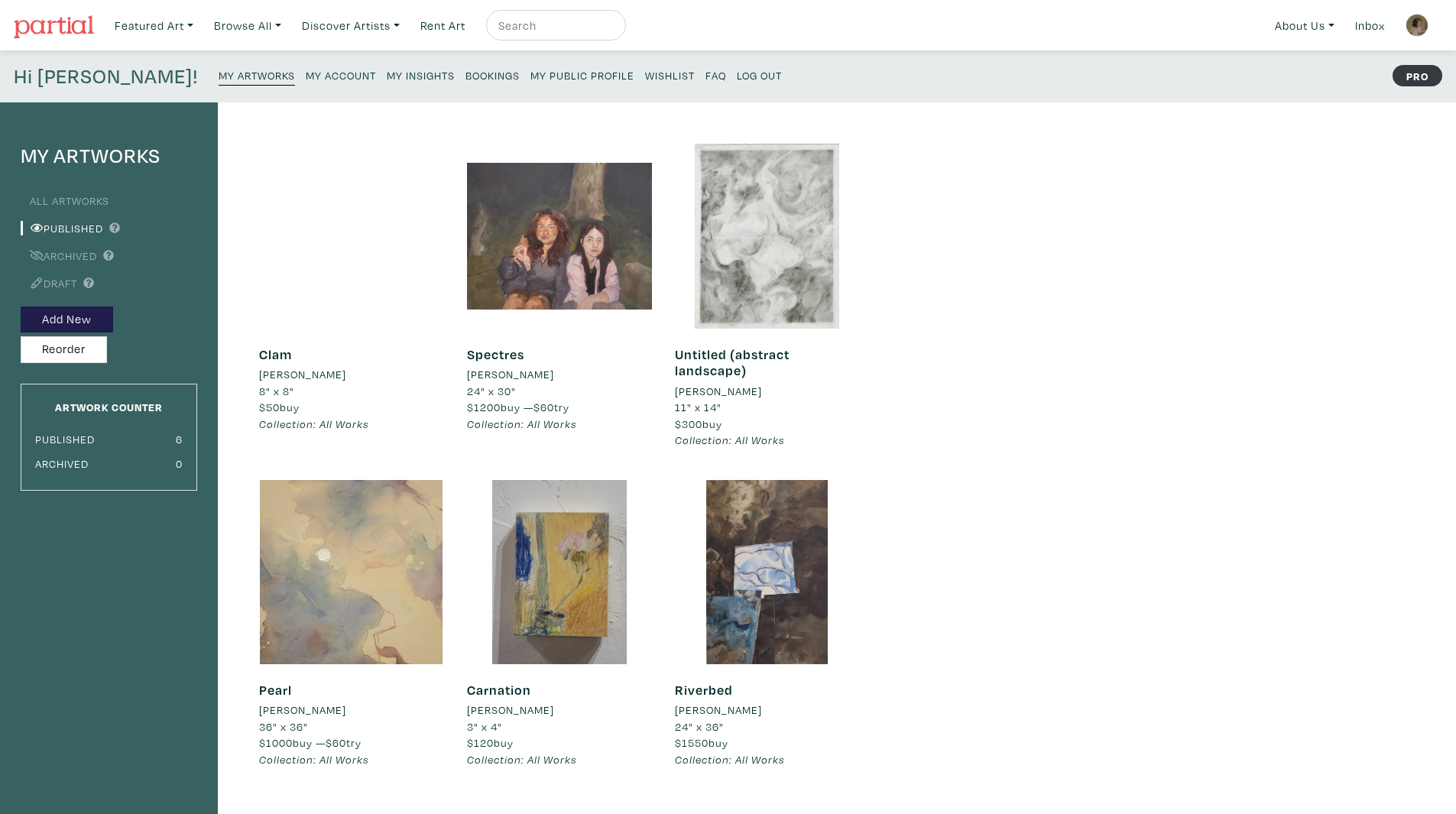
click at [374, 267] on div at bounding box center [351, 236] width 185 height 185
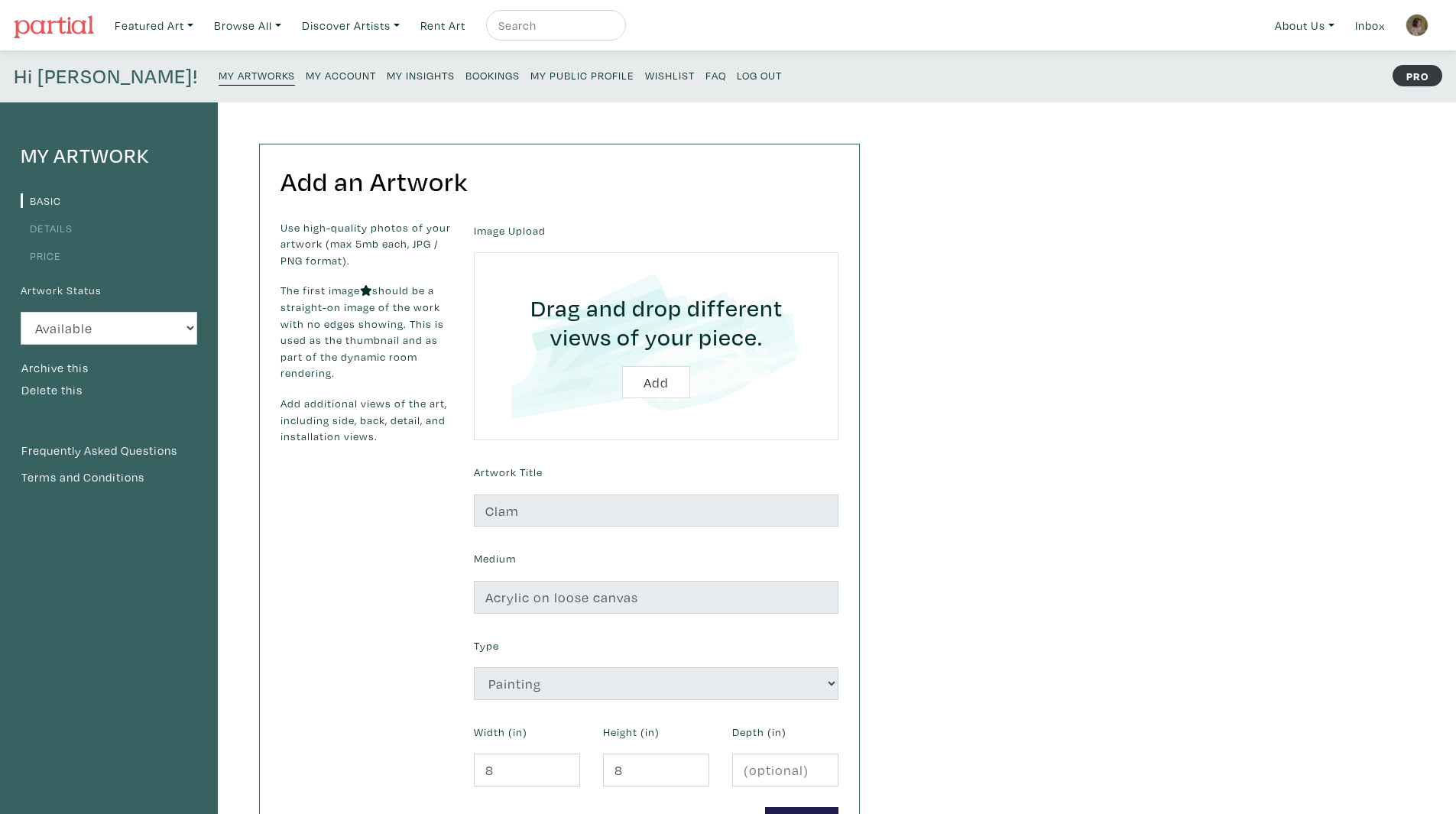
click at [49, 233] on link "Details" at bounding box center [46, 228] width 52 height 15
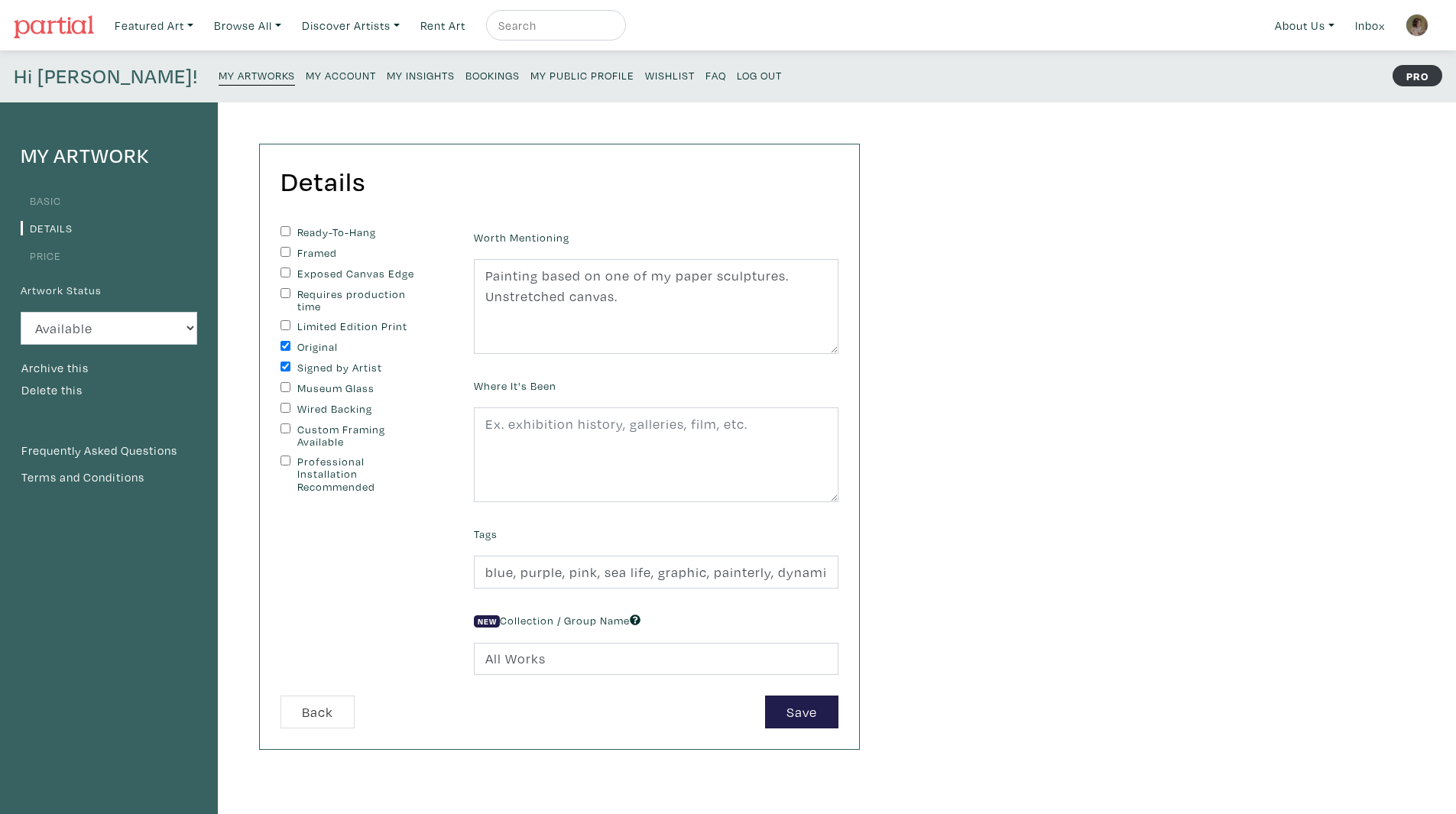
click at [45, 254] on link "Price" at bounding box center [41, 255] width 41 height 15
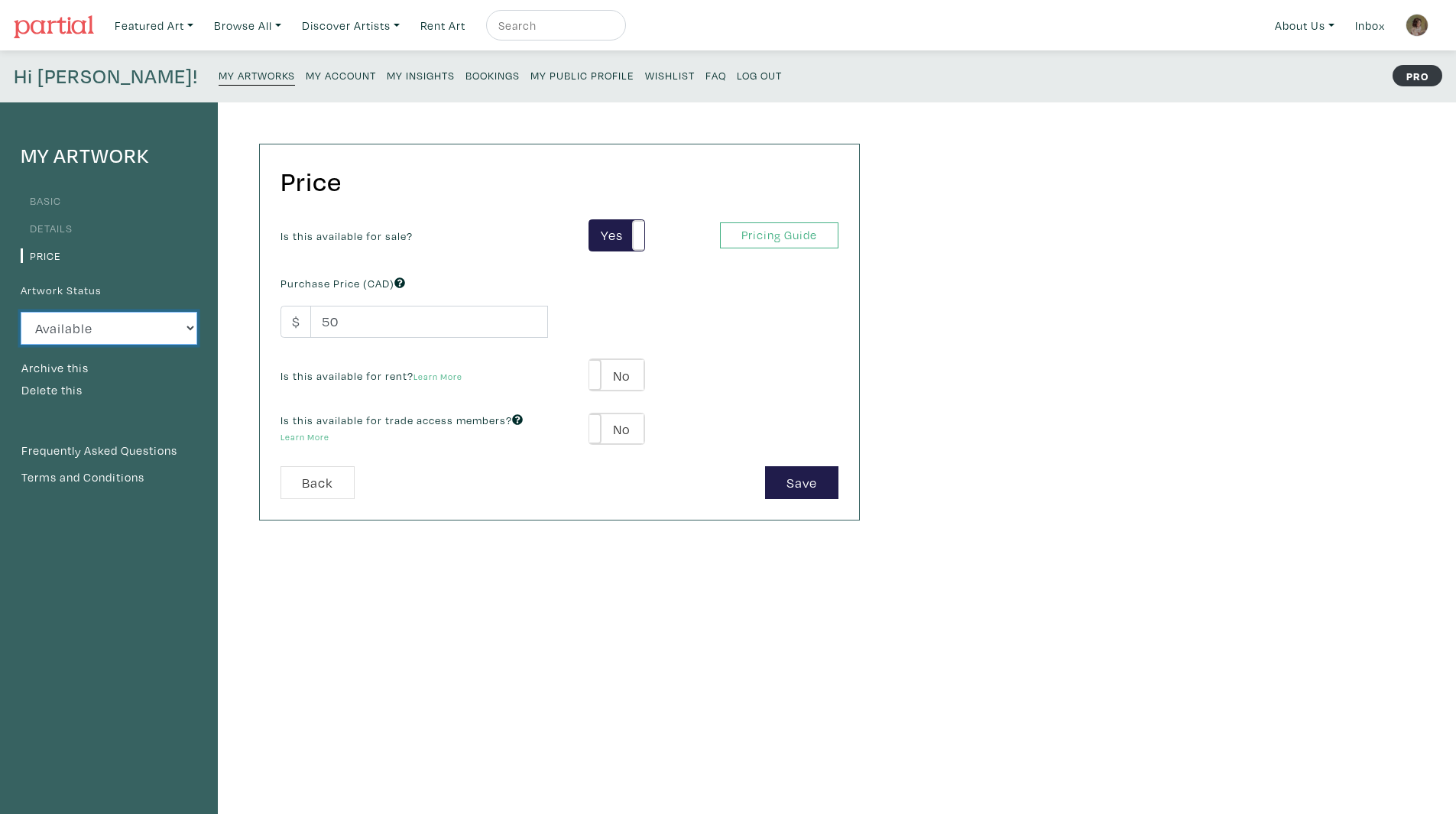
click at [97, 319] on select "Available Sold Rented Unavailable (other reason)" at bounding box center [109, 328] width 176 height 33
click at [196, 542] on div "My Artwork Basic Details Price Artwork Status Available Sold Rented Unavailable…" at bounding box center [109, 515] width 218 height 826
click at [62, 365] on button "Archive this" at bounding box center [55, 368] width 69 height 20
click at [219, 75] on small "My Artworks" at bounding box center [257, 75] width 76 height 15
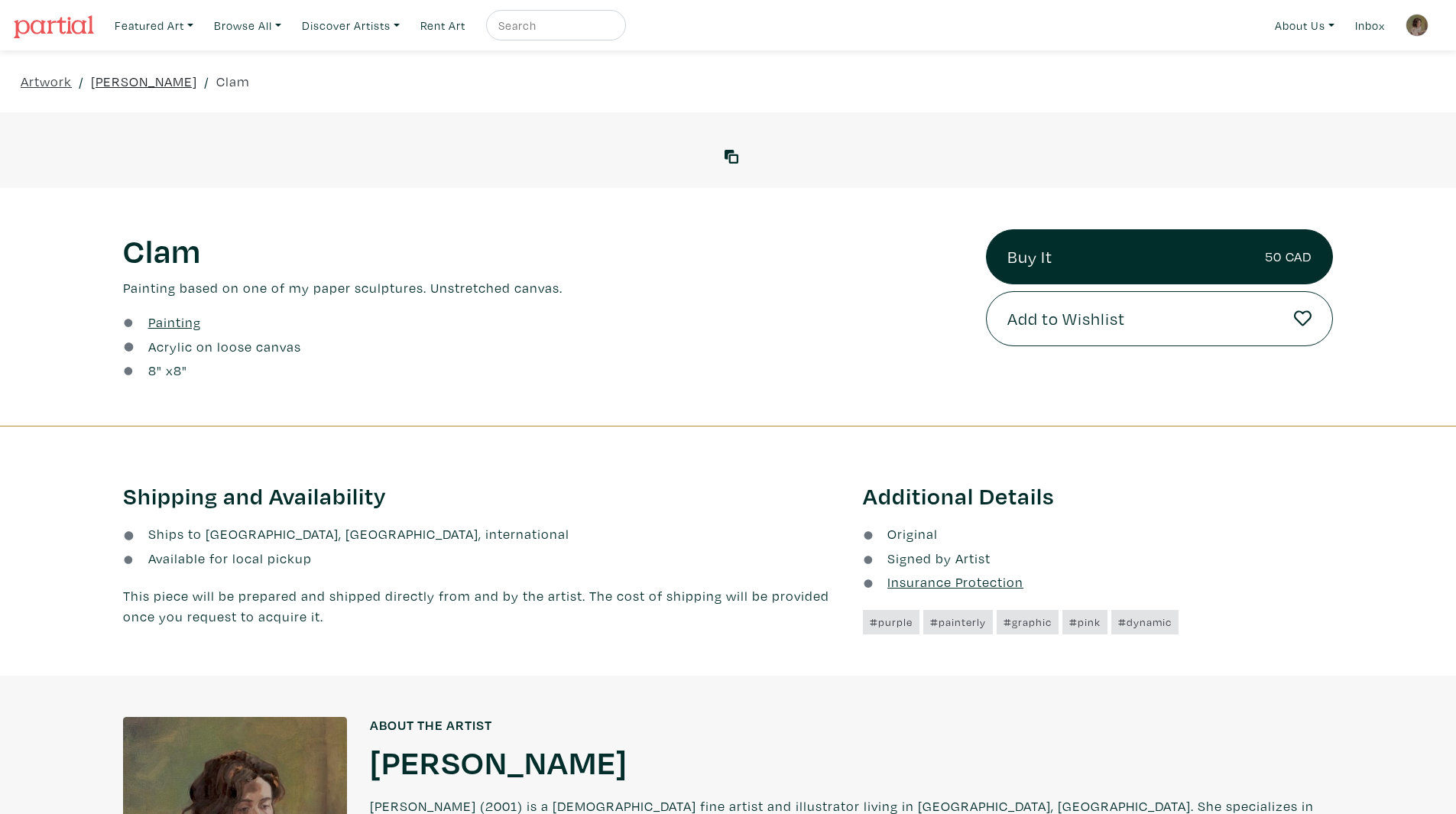
click at [156, 84] on link "[PERSON_NAME]" at bounding box center [144, 81] width 106 height 21
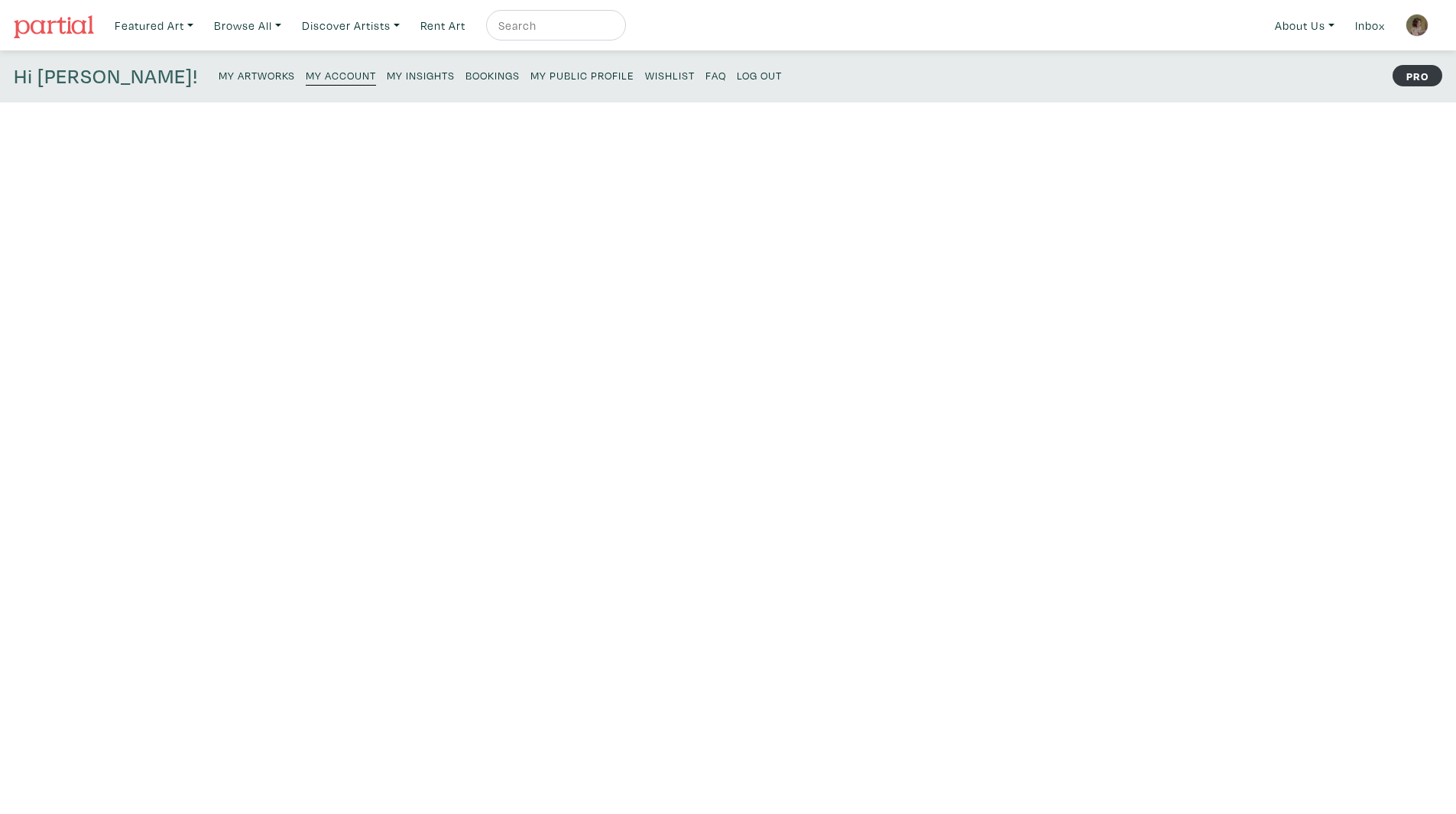
click at [736, 74] on small "Log Out" at bounding box center [759, 75] width 45 height 15
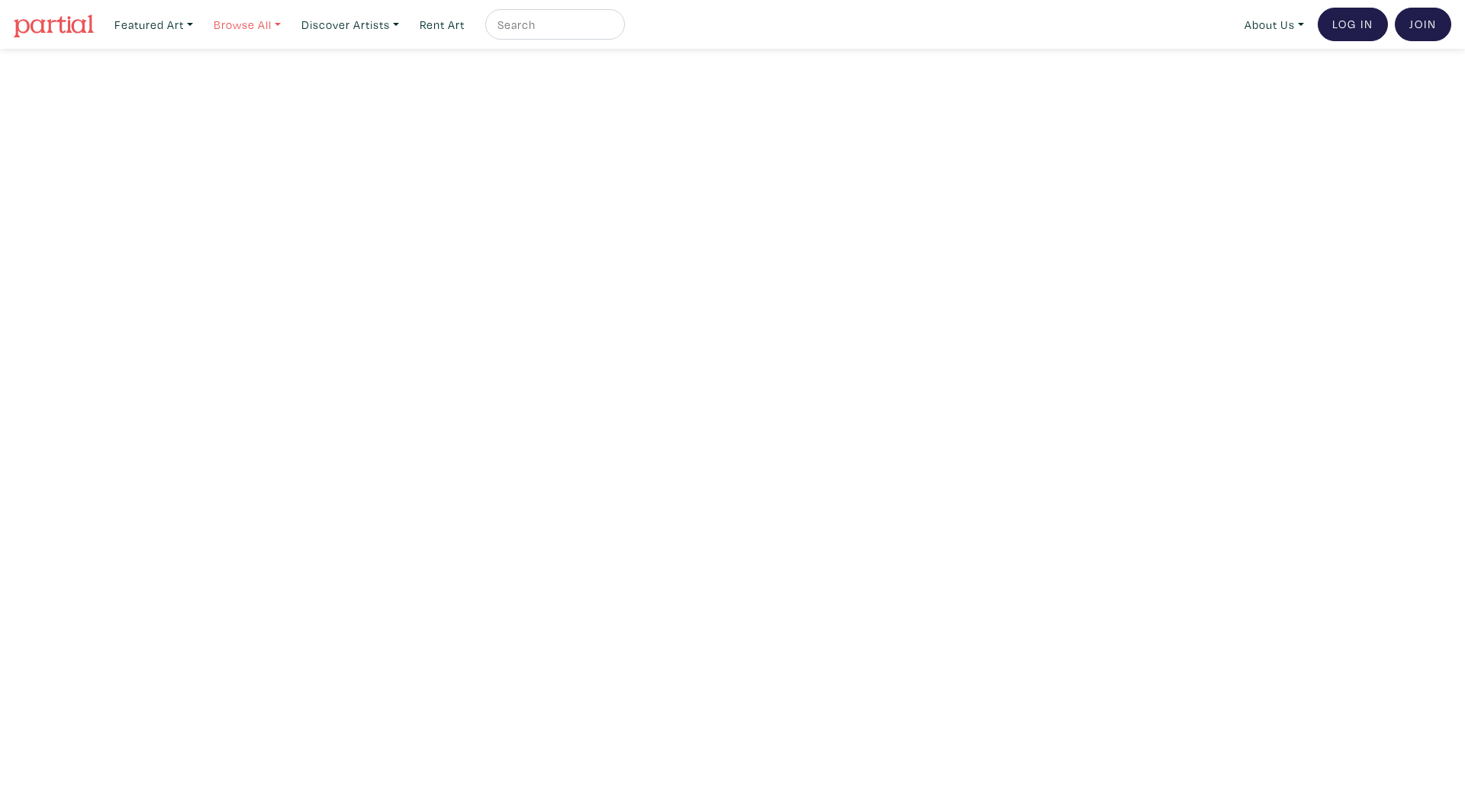
click at [251, 21] on link "Browse All" at bounding box center [247, 25] width 81 height 32
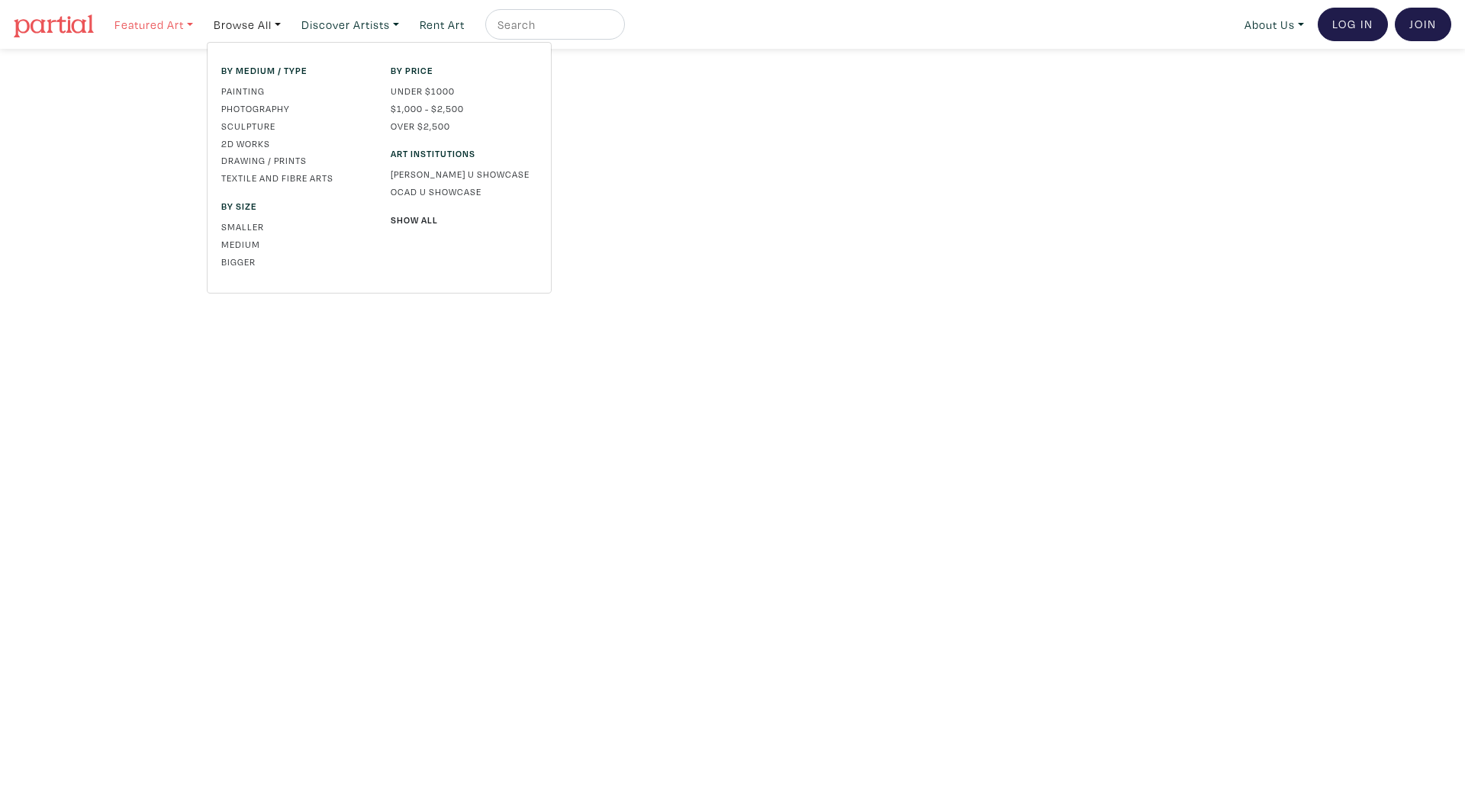
click at [188, 15] on link "Featured Art" at bounding box center [154, 25] width 92 height 32
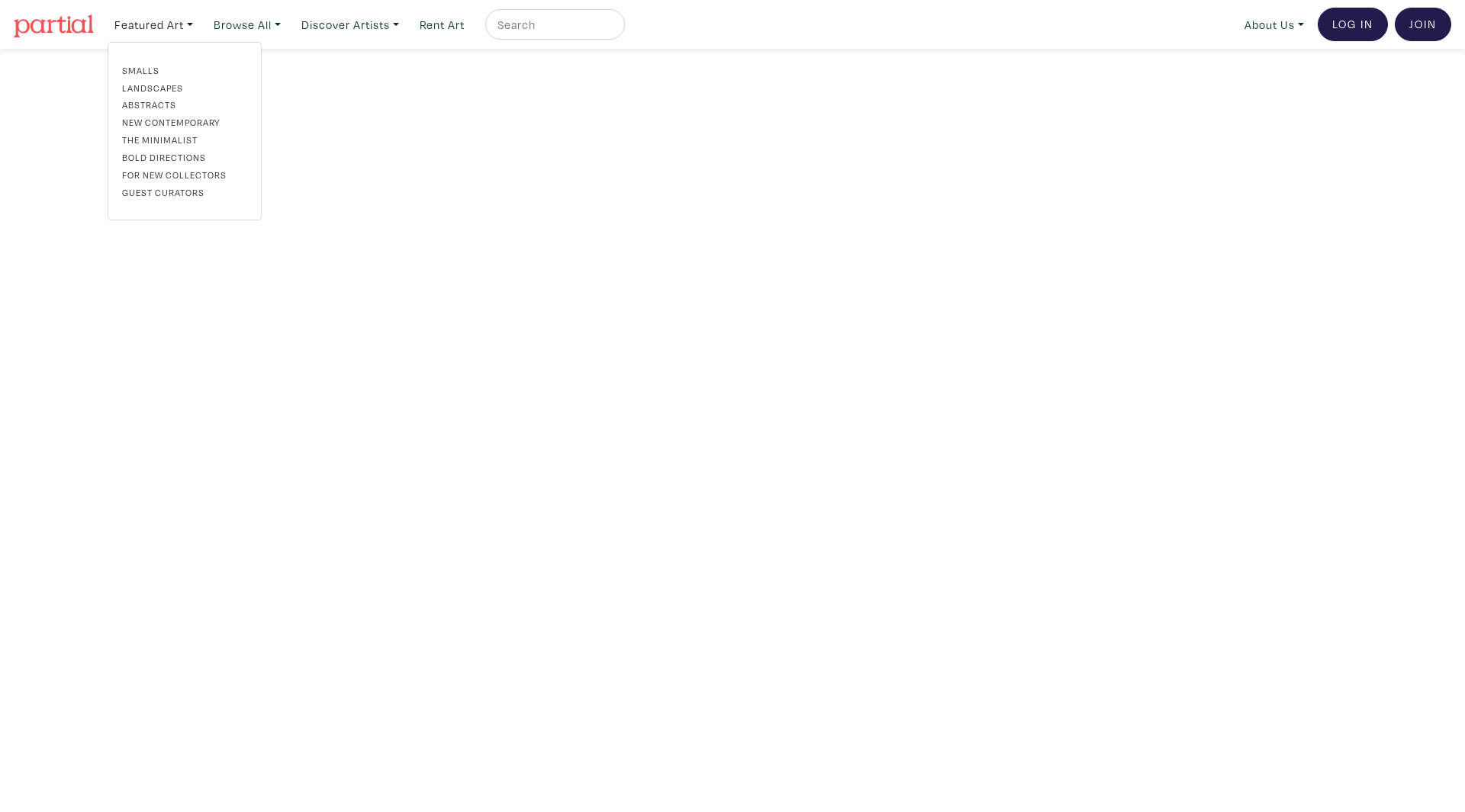
click at [166, 127] on link "New Contemporary" at bounding box center [185, 122] width 125 height 14
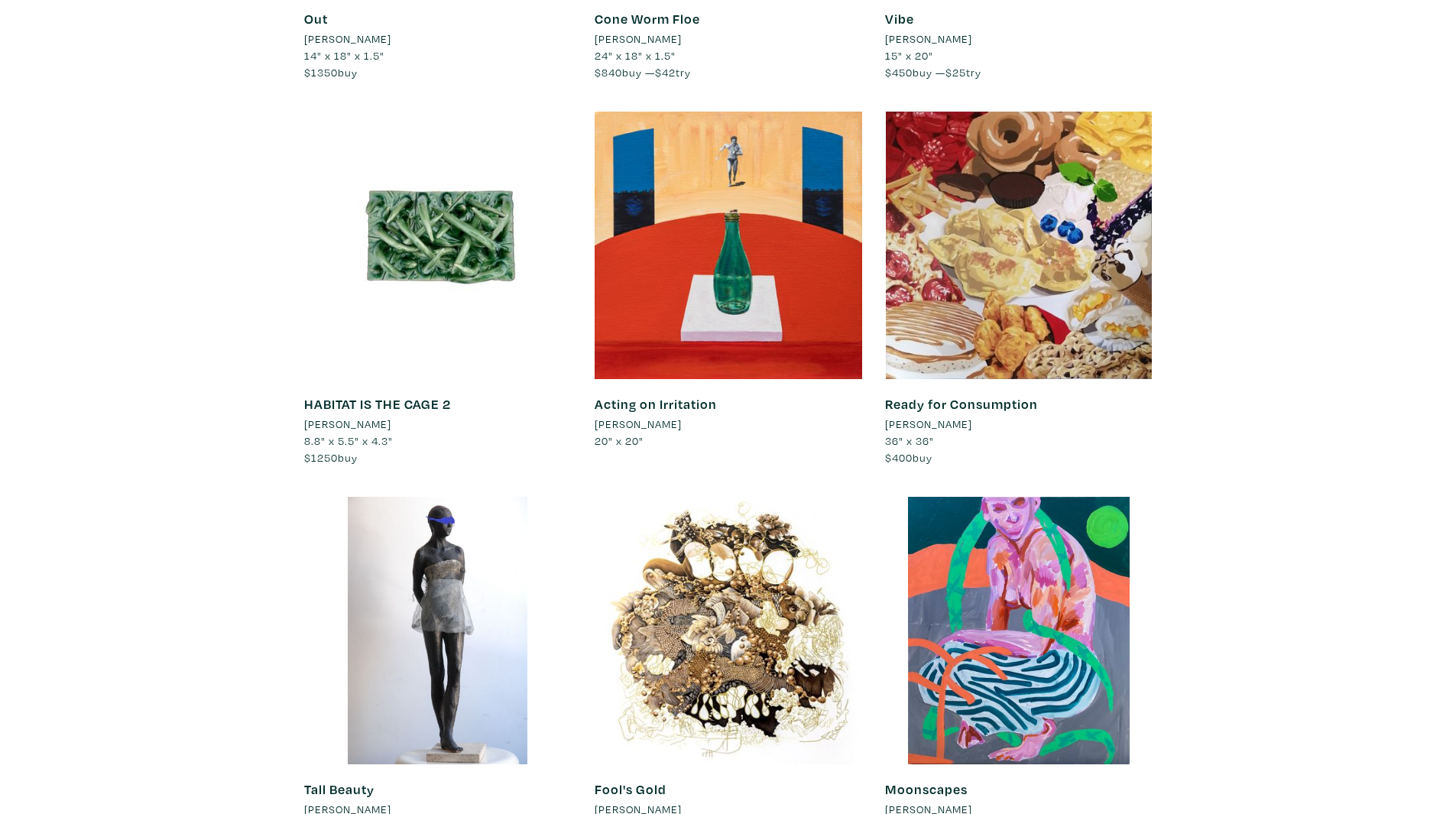
scroll to position [2972, 0]
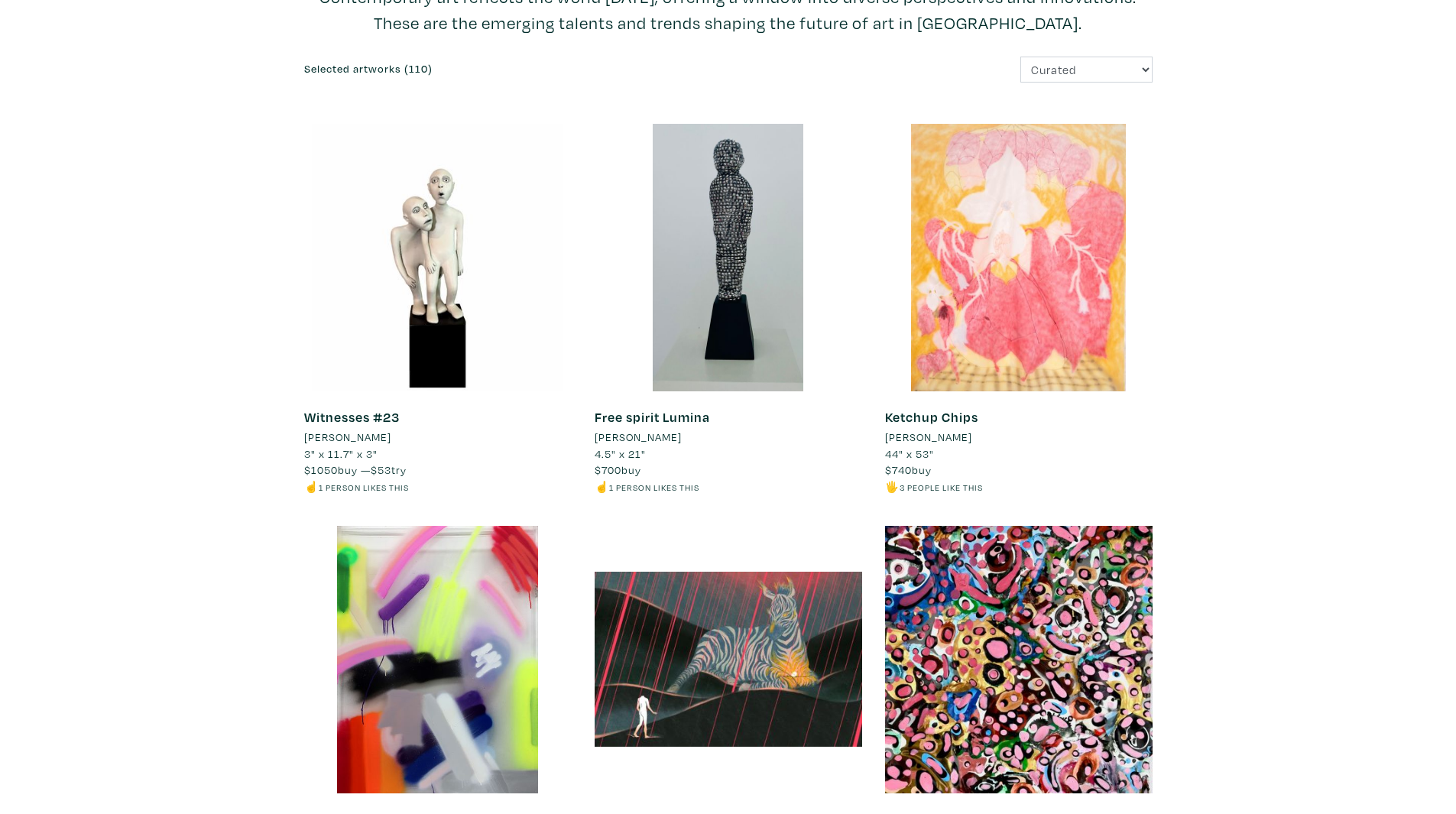
scroll to position [0, 0]
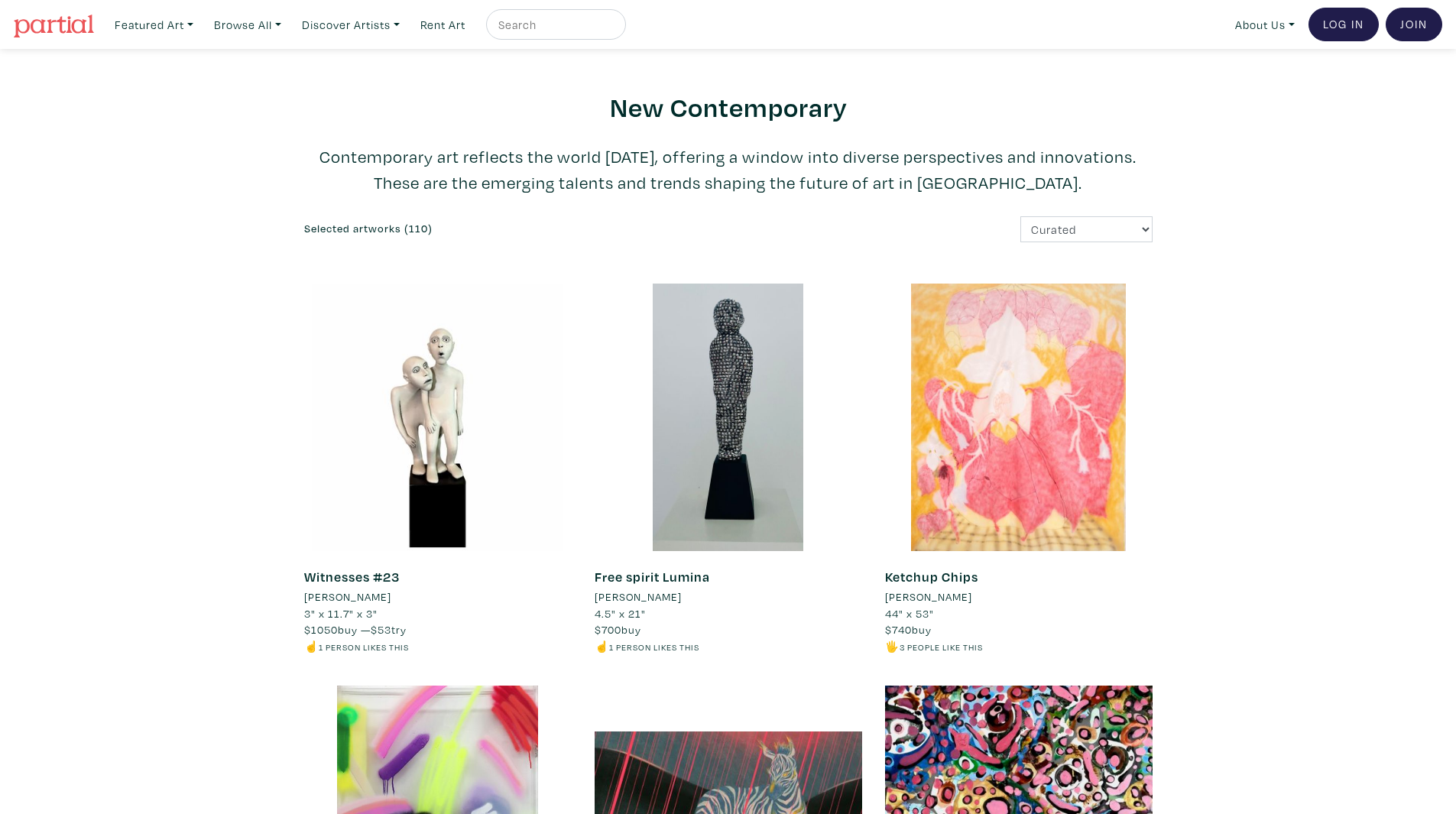
drag, startPoint x: 1467, startPoint y: 54, endPoint x: 1250, endPoint y: 0, distance: 223.6
click at [451, 22] on link "Rent Art" at bounding box center [443, 25] width 59 height 32
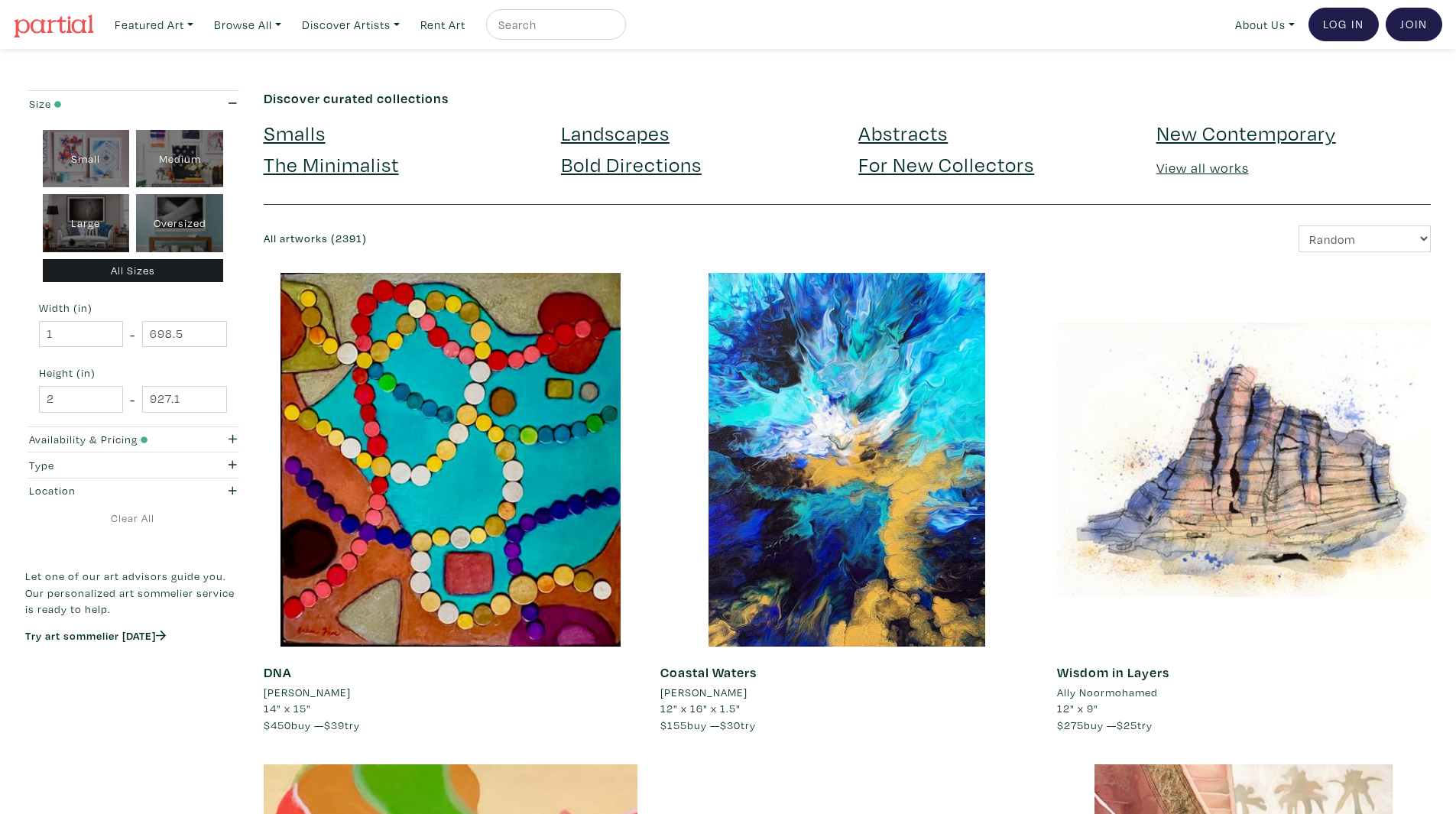
click at [59, 17] on img at bounding box center [54, 26] width 80 height 23
